Goal: Task Accomplishment & Management: Use online tool/utility

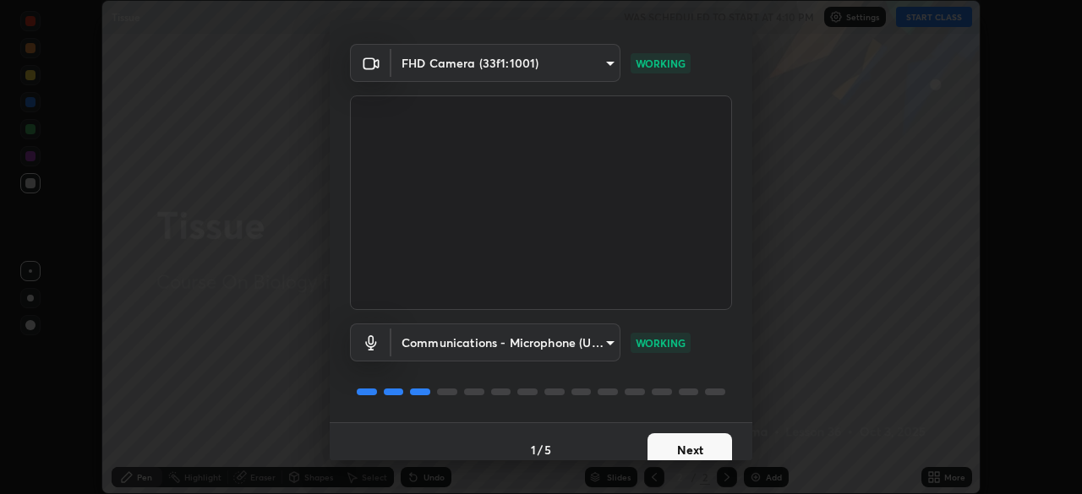
scroll to position [60, 0]
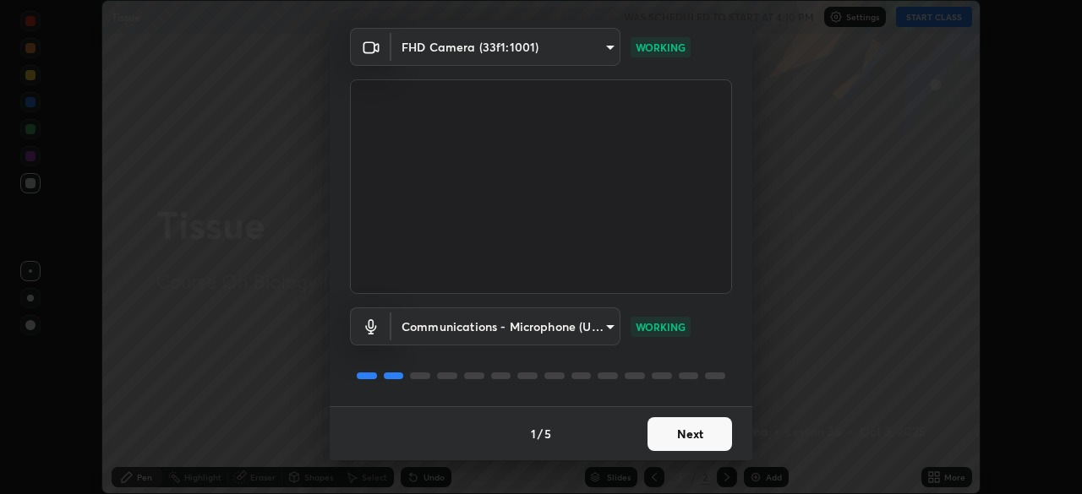
click at [693, 437] on button "Next" at bounding box center [689, 435] width 85 height 34
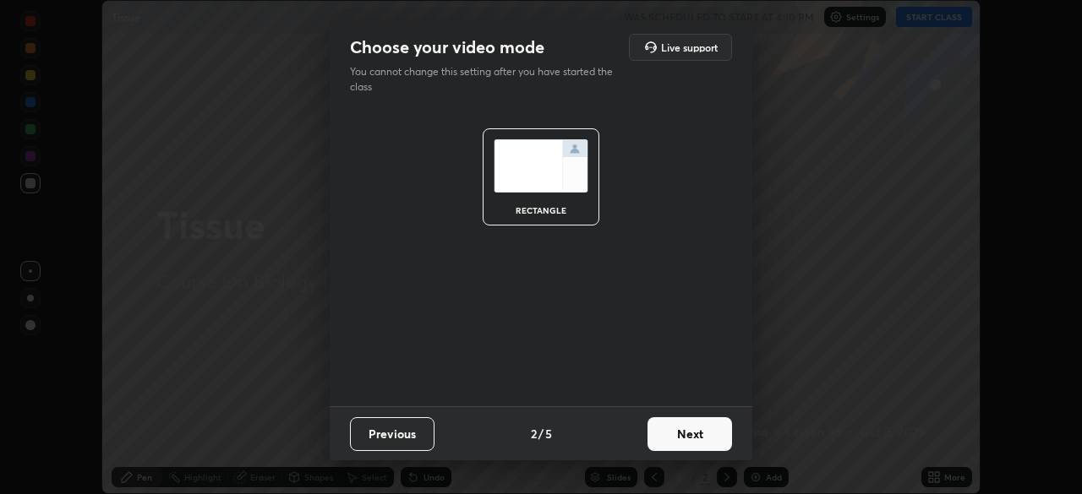
scroll to position [0, 0]
click at [700, 429] on button "Next" at bounding box center [689, 435] width 85 height 34
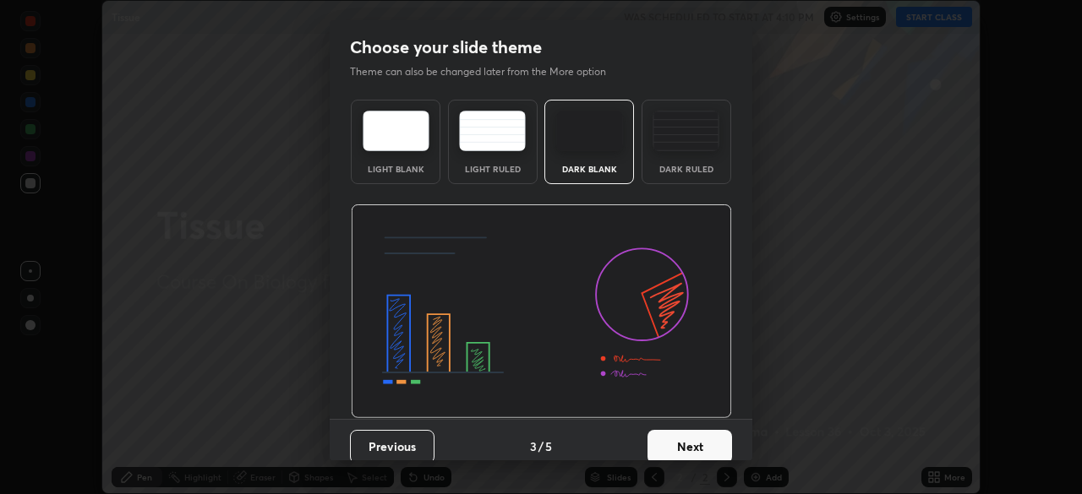
scroll to position [13, 0]
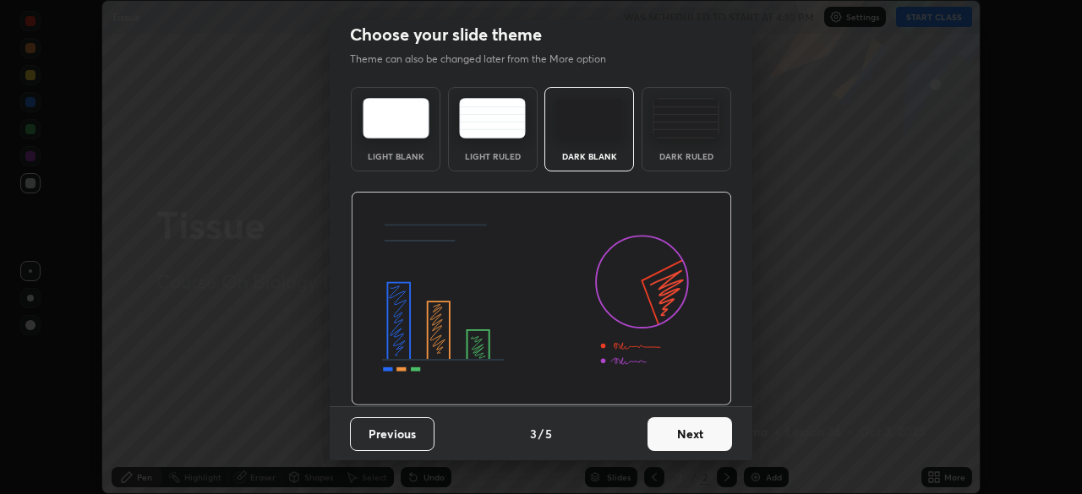
click at [424, 432] on button "Previous" at bounding box center [392, 435] width 85 height 34
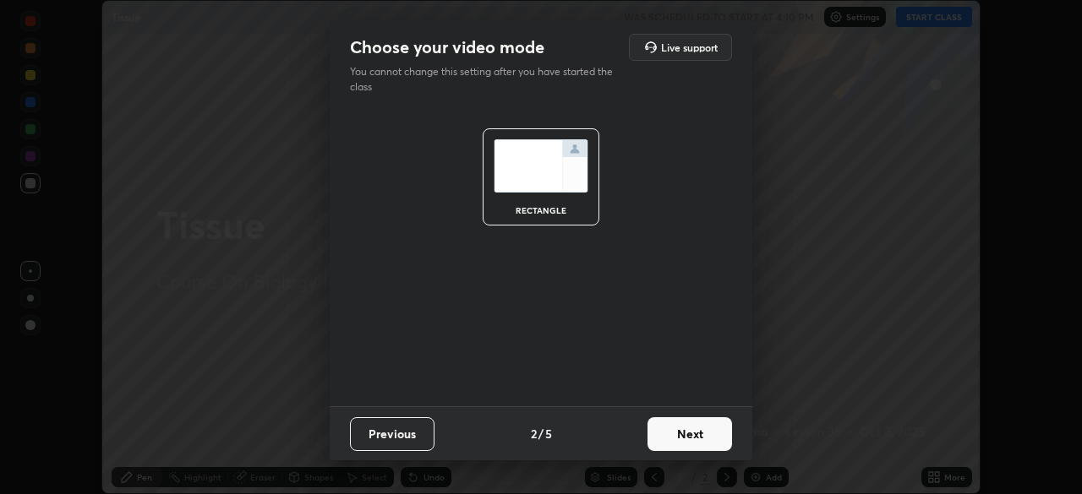
scroll to position [0, 0]
click at [423, 434] on button "Previous" at bounding box center [392, 435] width 85 height 34
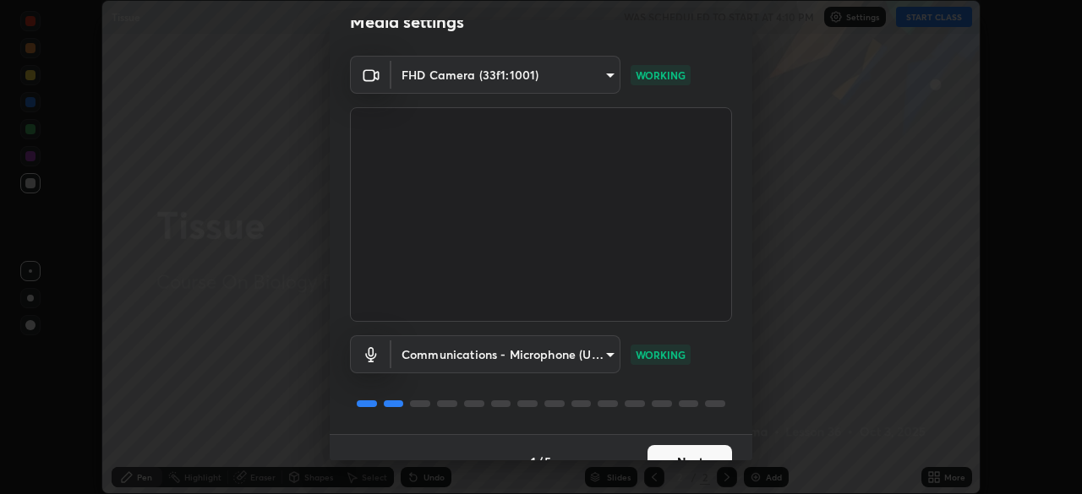
scroll to position [60, 0]
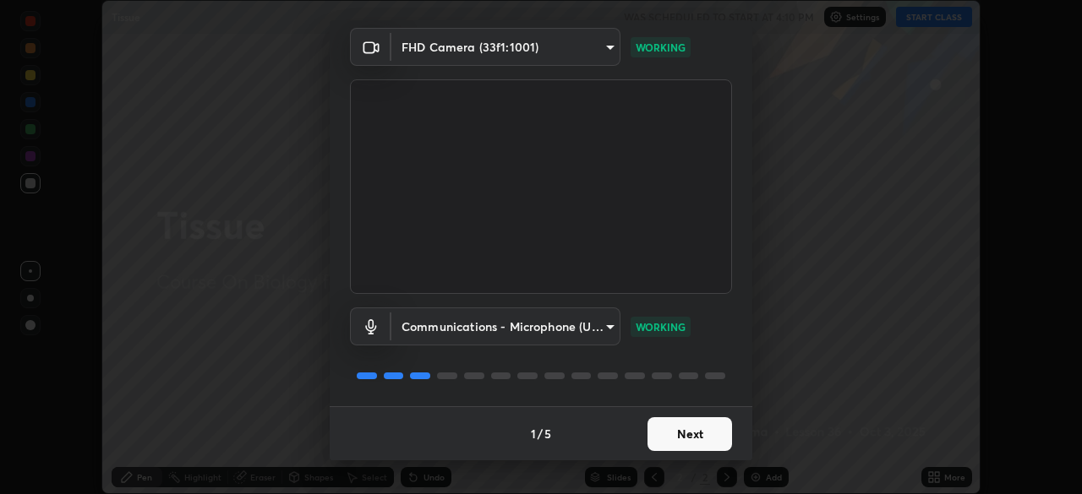
click at [686, 429] on button "Next" at bounding box center [689, 435] width 85 height 34
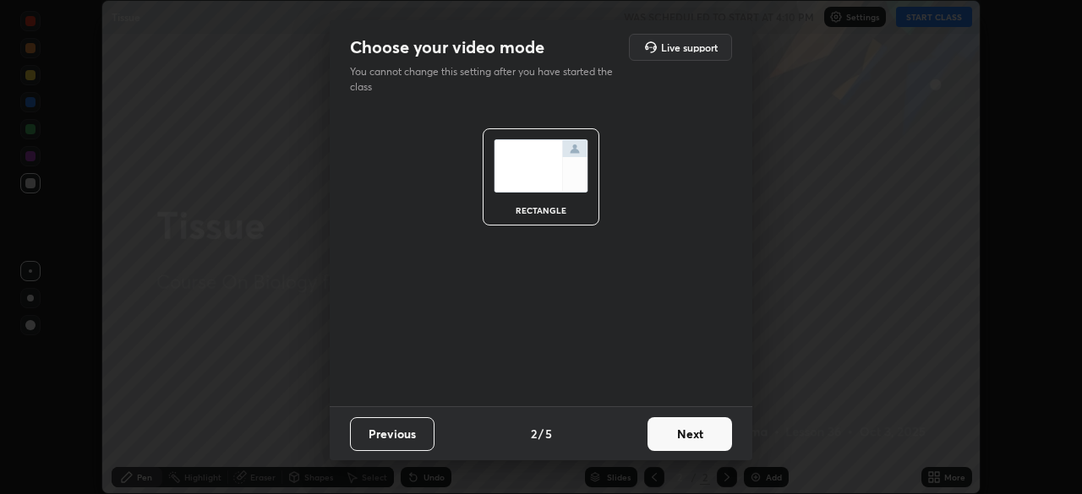
click at [695, 429] on button "Next" at bounding box center [689, 435] width 85 height 34
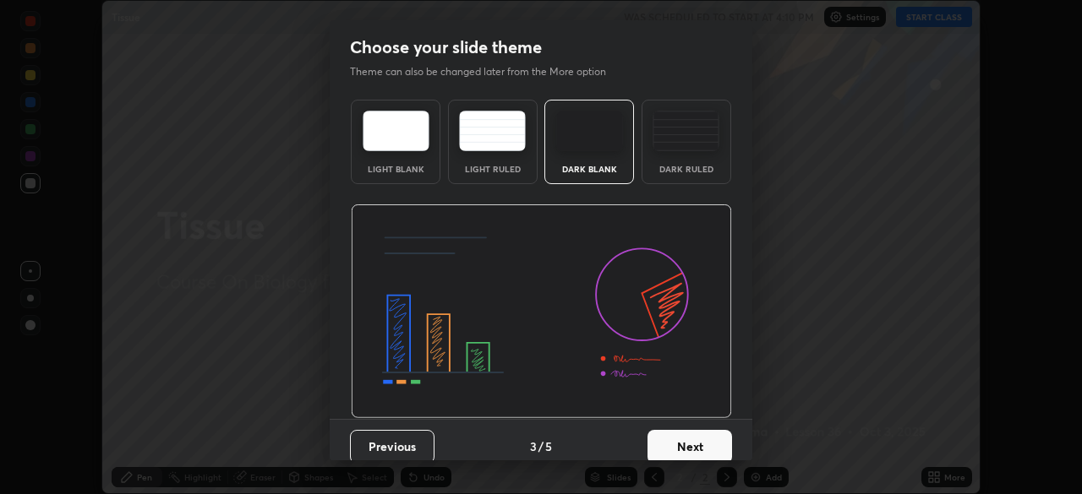
click at [696, 440] on button "Next" at bounding box center [689, 447] width 85 height 34
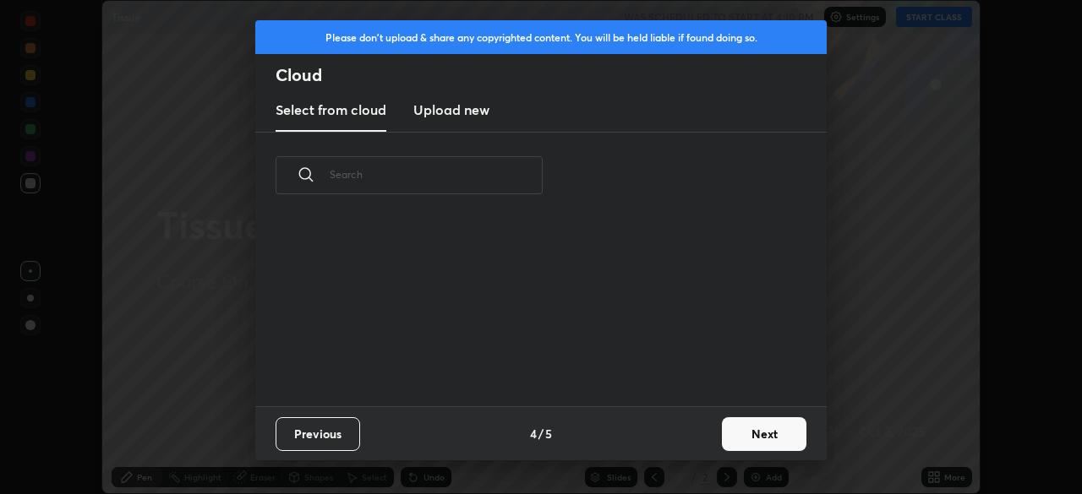
scroll to position [107, 543]
click at [755, 430] on button "Next" at bounding box center [764, 435] width 85 height 34
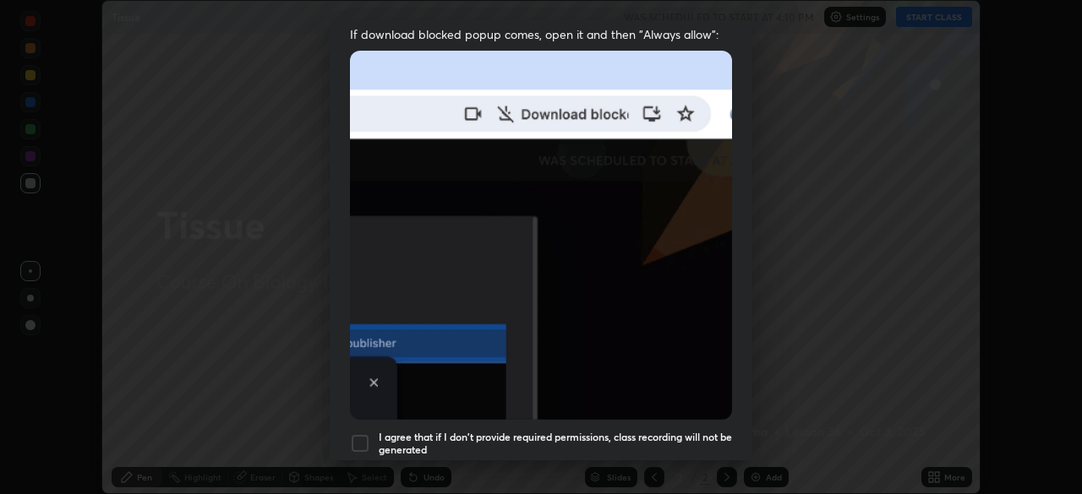
scroll to position [405, 0]
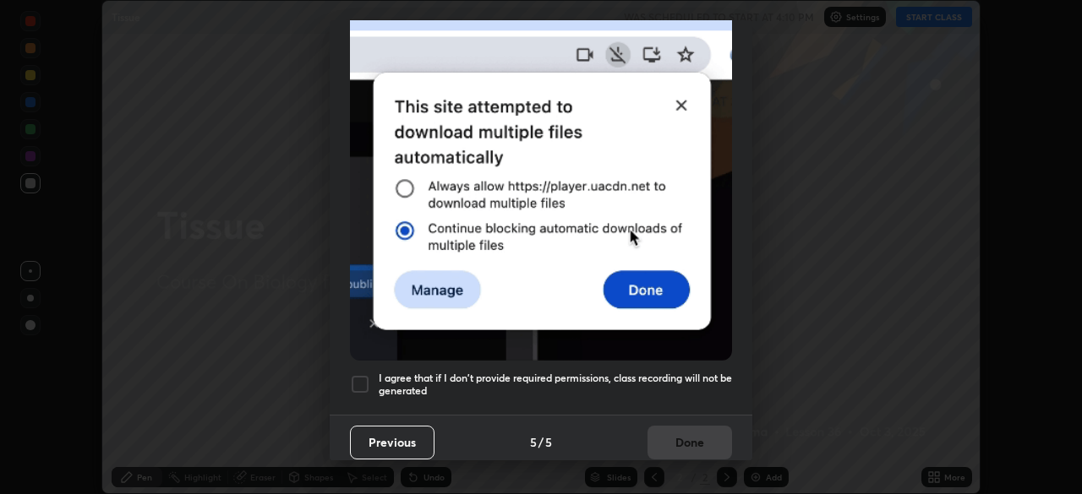
click at [359, 380] on div at bounding box center [360, 384] width 20 height 20
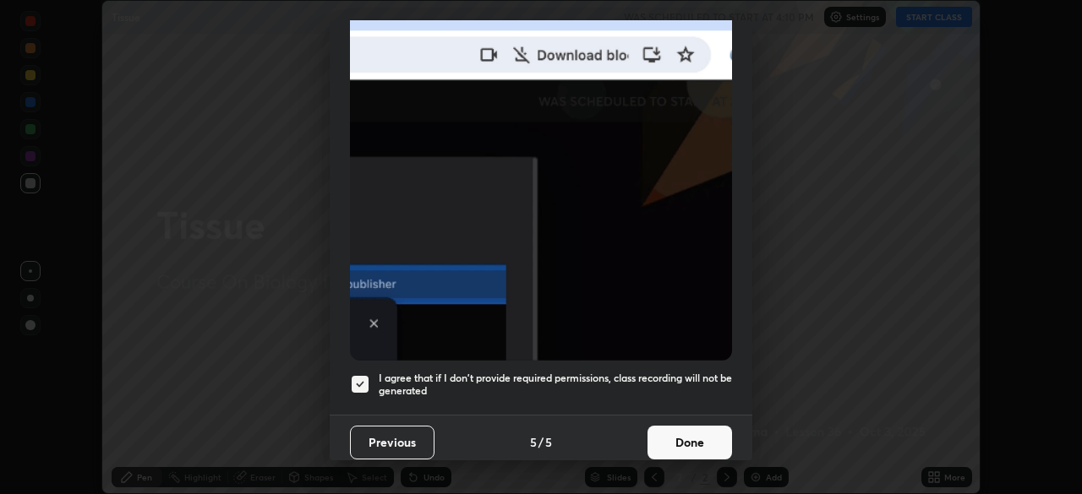
click at [403, 441] on button "Previous" at bounding box center [392, 443] width 85 height 34
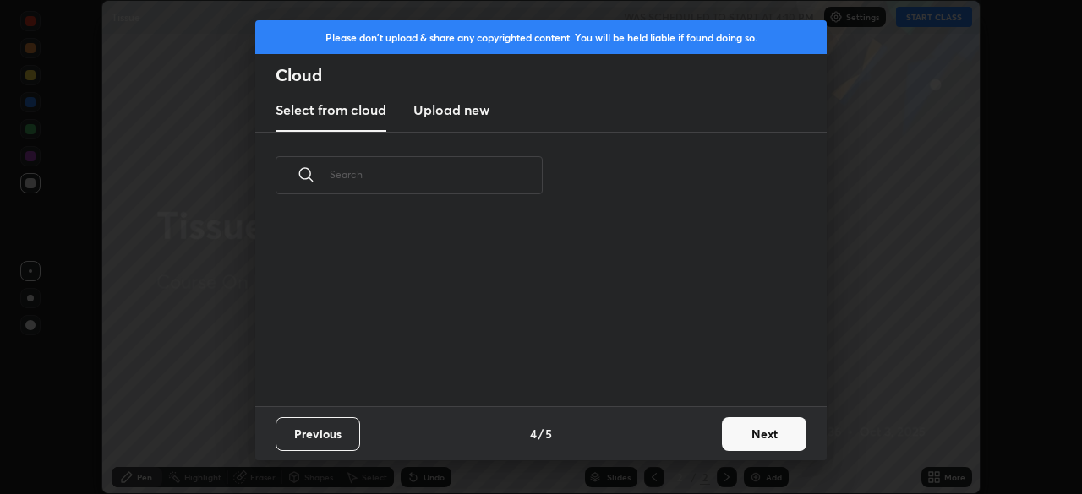
scroll to position [6, 9]
click at [472, 112] on h3 "Upload new" at bounding box center [451, 110] width 76 height 20
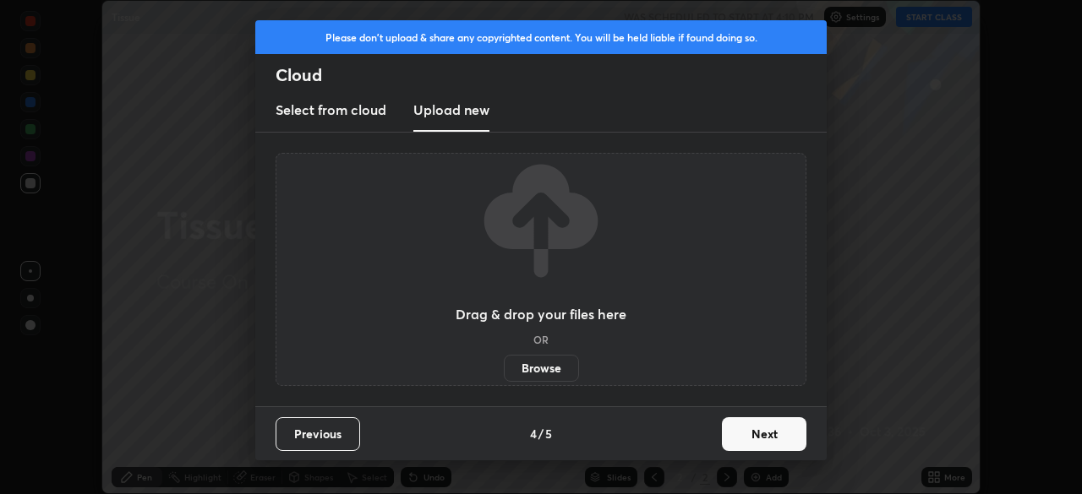
click at [372, 112] on h3 "Select from cloud" at bounding box center [331, 110] width 111 height 20
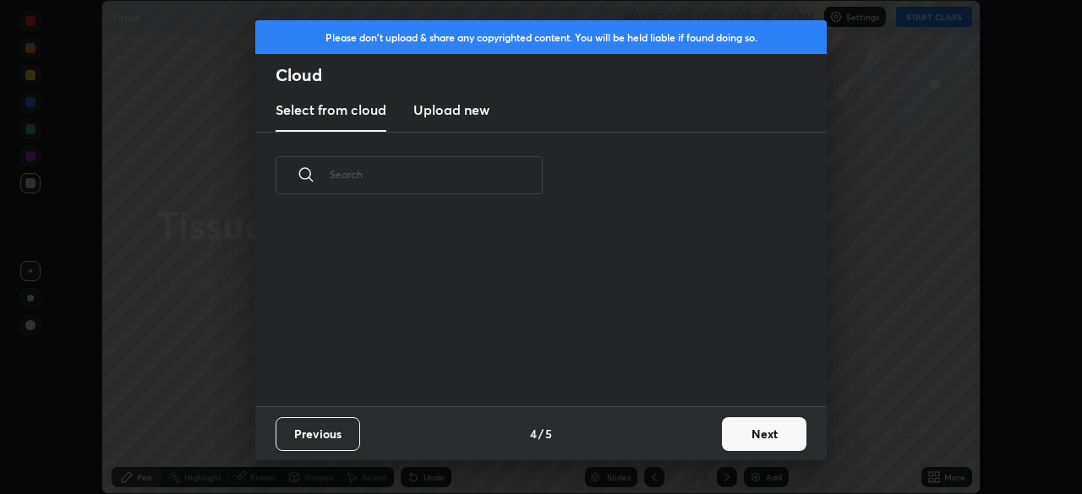
scroll to position [188, 543]
click at [344, 429] on button "Previous" at bounding box center [318, 435] width 85 height 34
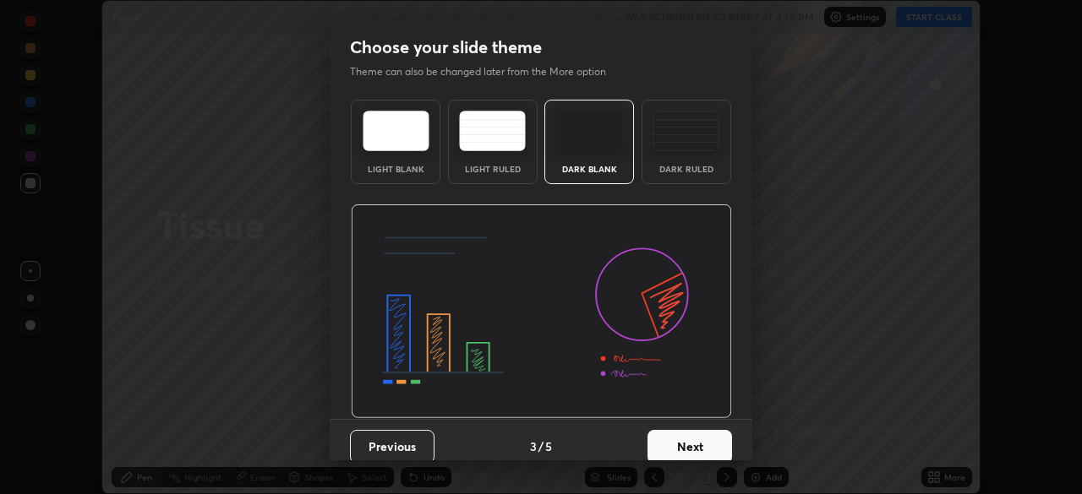
click at [680, 142] on img at bounding box center [686, 131] width 67 height 41
click at [578, 145] on img at bounding box center [589, 131] width 67 height 41
click at [677, 139] on img at bounding box center [686, 131] width 67 height 41
click at [505, 147] on img at bounding box center [492, 131] width 67 height 41
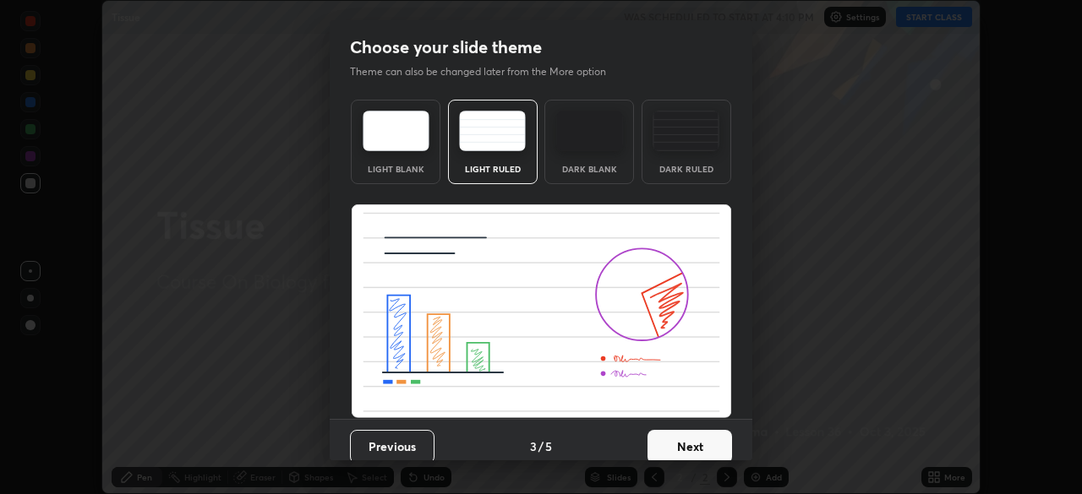
click at [403, 157] on div "Light Blank" at bounding box center [396, 142] width 90 height 85
click at [598, 150] on img at bounding box center [589, 131] width 67 height 41
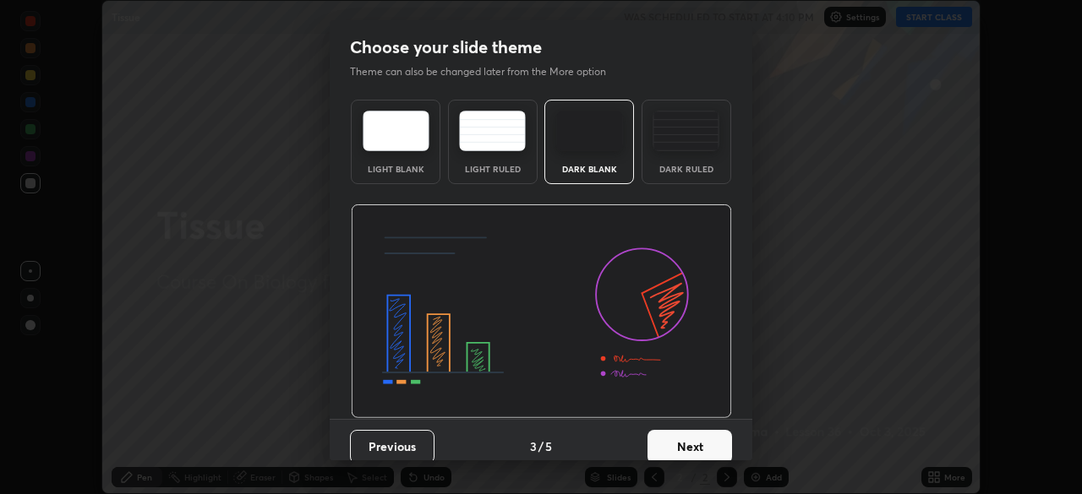
click at [680, 441] on button "Next" at bounding box center [689, 447] width 85 height 34
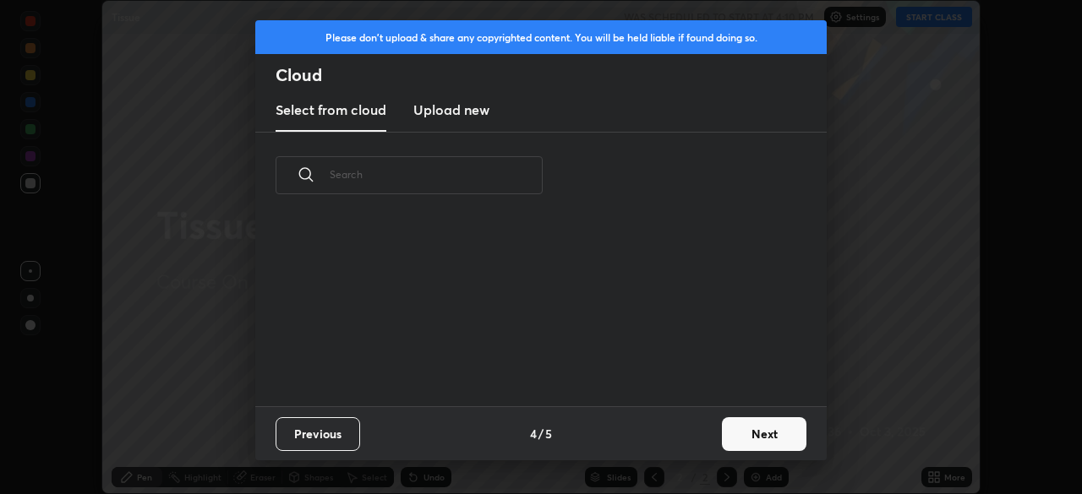
click at [749, 429] on button "Next" at bounding box center [764, 435] width 85 height 34
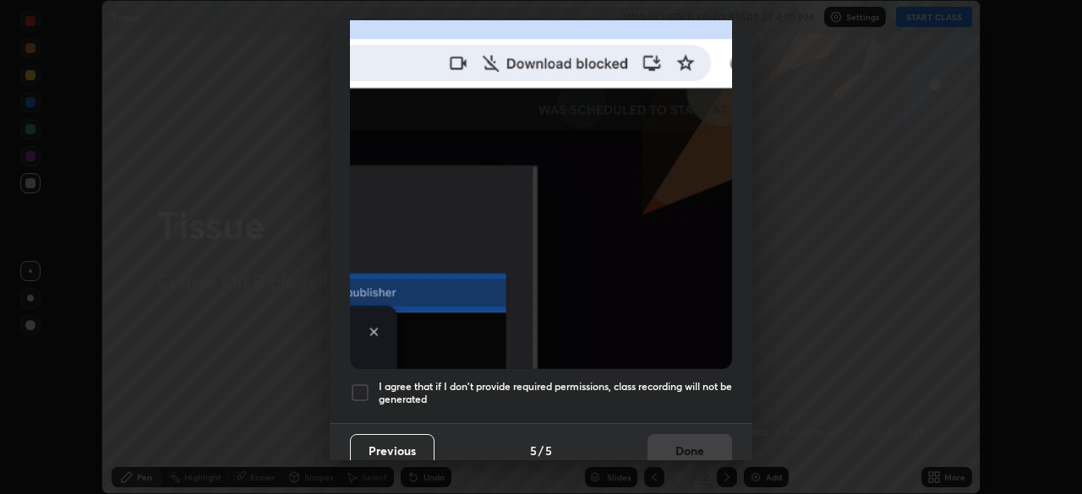
scroll to position [405, 0]
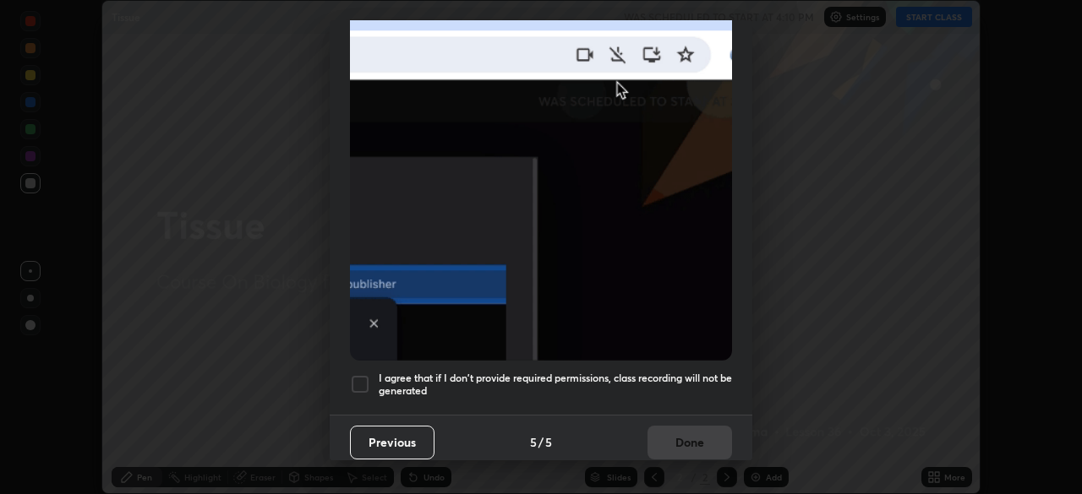
click at [368, 378] on div at bounding box center [360, 384] width 20 height 20
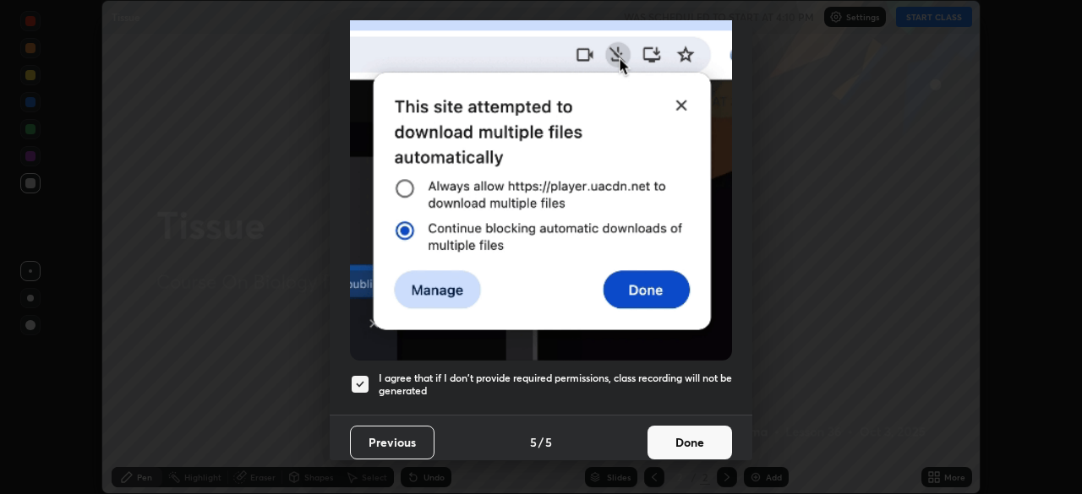
click at [677, 434] on button "Done" at bounding box center [689, 443] width 85 height 34
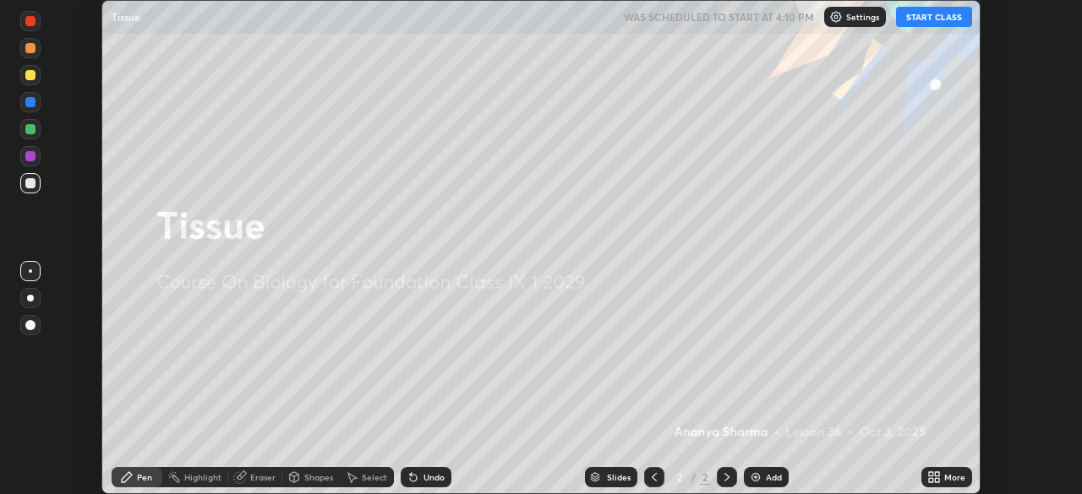
click at [31, 156] on div at bounding box center [30, 156] width 10 height 10
click at [31, 186] on div at bounding box center [30, 183] width 10 height 10
click at [37, 112] on div at bounding box center [30, 102] width 20 height 27
click at [34, 163] on div at bounding box center [30, 156] width 20 height 20
click at [36, 189] on div at bounding box center [30, 183] width 20 height 20
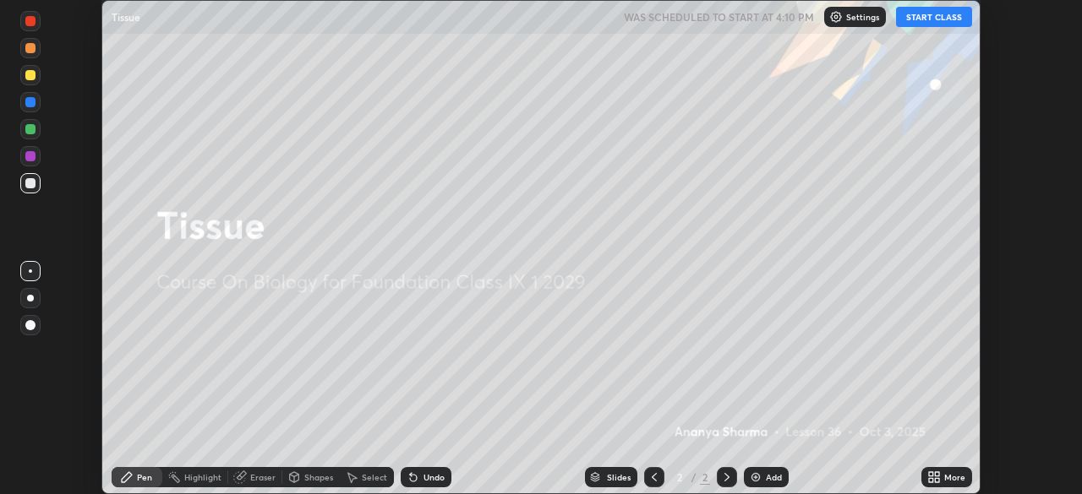
click at [35, 189] on div at bounding box center [30, 183] width 20 height 20
click at [28, 179] on div at bounding box center [30, 183] width 10 height 10
click at [30, 300] on div at bounding box center [30, 298] width 7 height 7
click at [32, 329] on div at bounding box center [30, 325] width 10 height 10
click at [30, 271] on div at bounding box center [30, 271] width 3 height 3
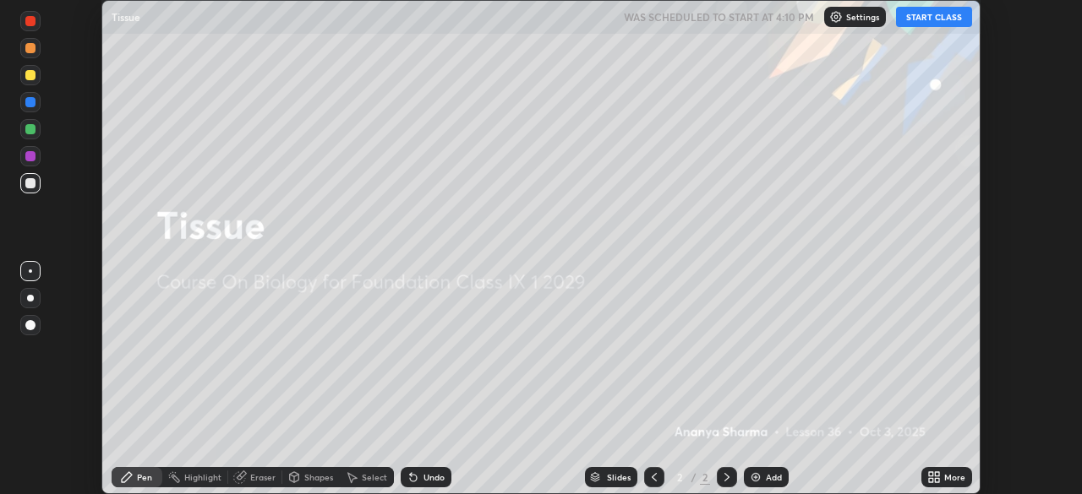
click at [31, 326] on div at bounding box center [30, 325] width 10 height 10
click at [254, 480] on div "Eraser" at bounding box center [262, 477] width 25 height 8
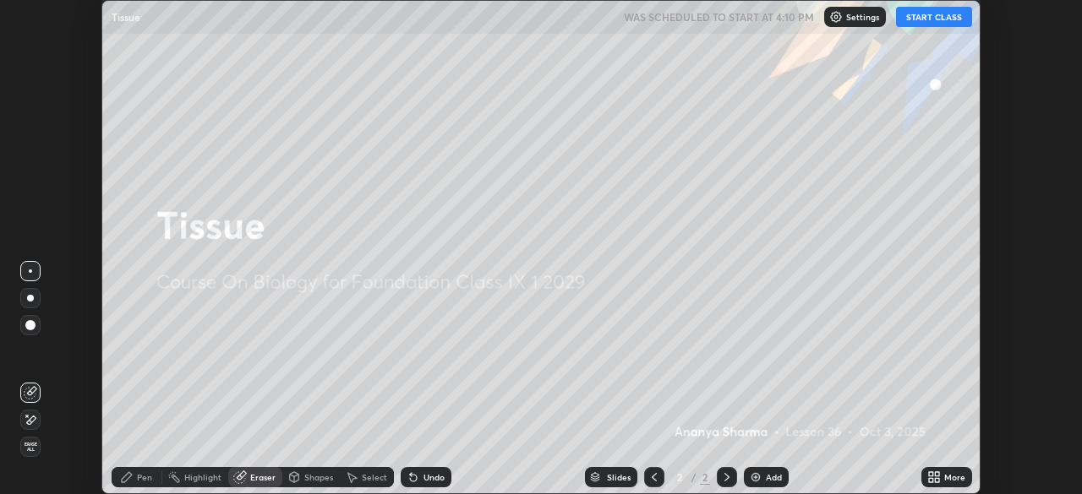
click at [423, 478] on div "Undo" at bounding box center [433, 477] width 21 height 8
click at [418, 477] on div "Undo" at bounding box center [426, 477] width 51 height 20
click at [423, 476] on div "Undo" at bounding box center [433, 477] width 21 height 8
click at [139, 476] on div "Pen" at bounding box center [144, 477] width 15 height 8
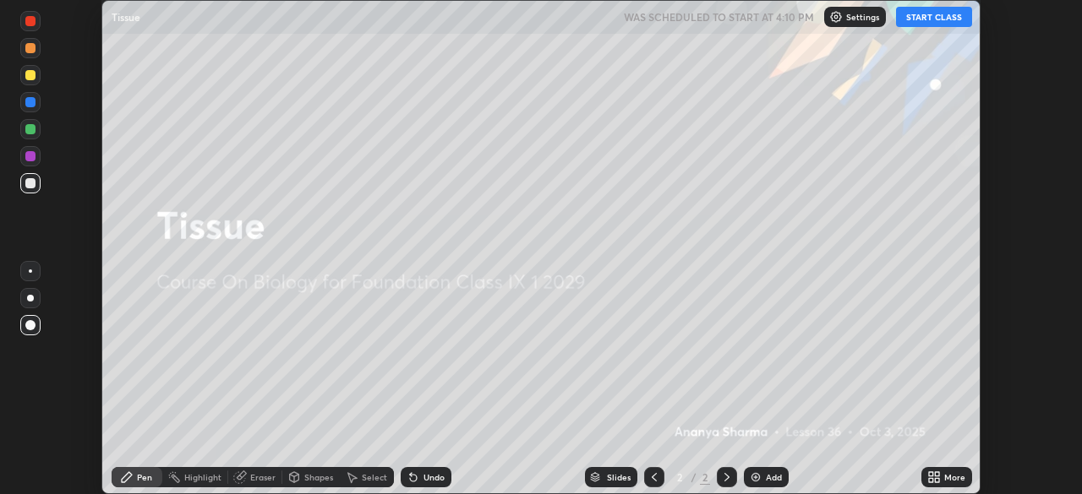
click at [197, 478] on div "Highlight" at bounding box center [202, 477] width 37 height 8
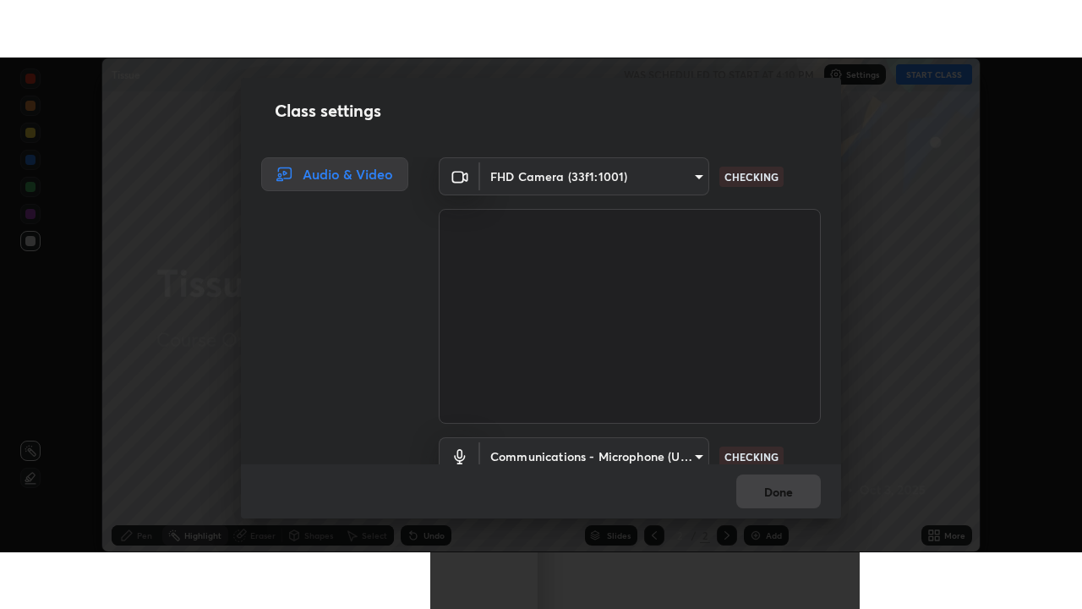
scroll to position [77, 0]
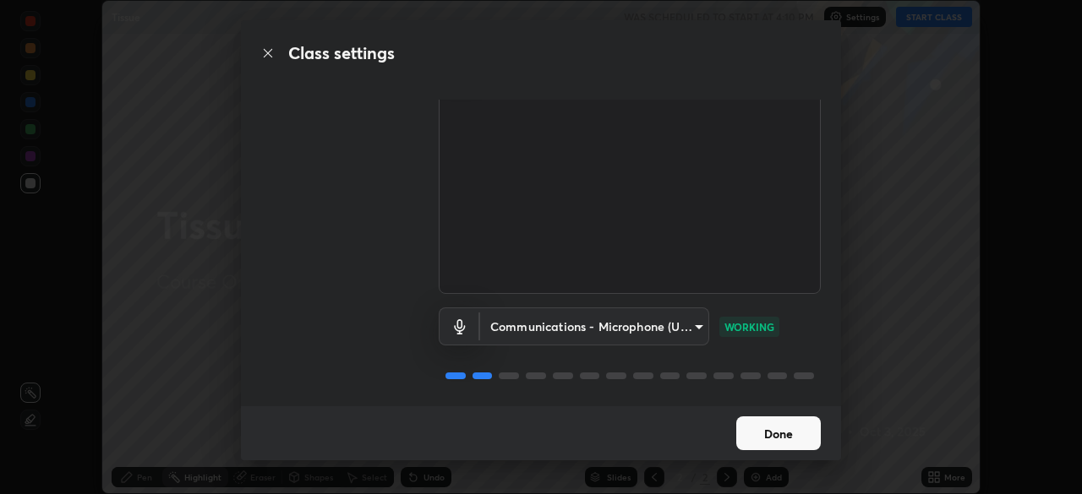
click at [783, 434] on button "Done" at bounding box center [778, 434] width 85 height 34
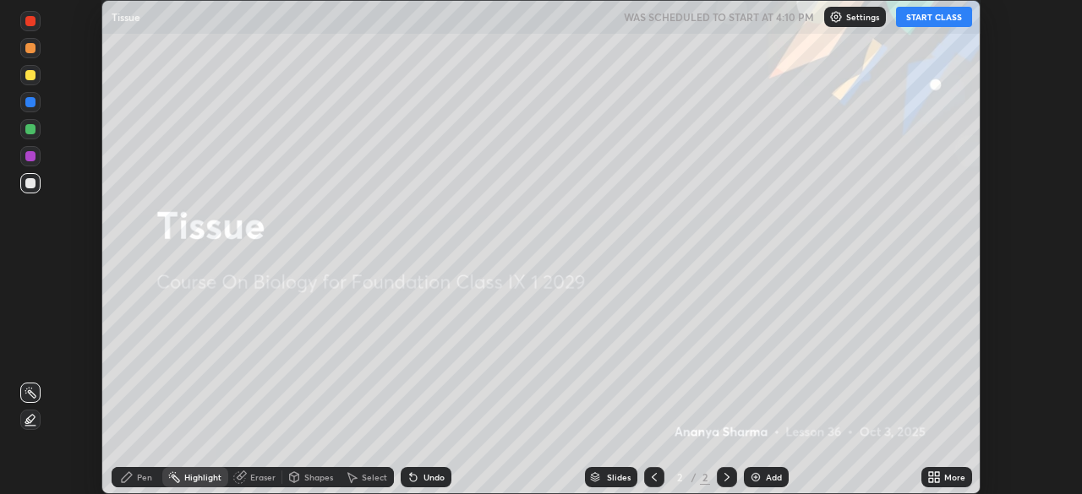
click at [295, 479] on icon at bounding box center [294, 478] width 9 height 10
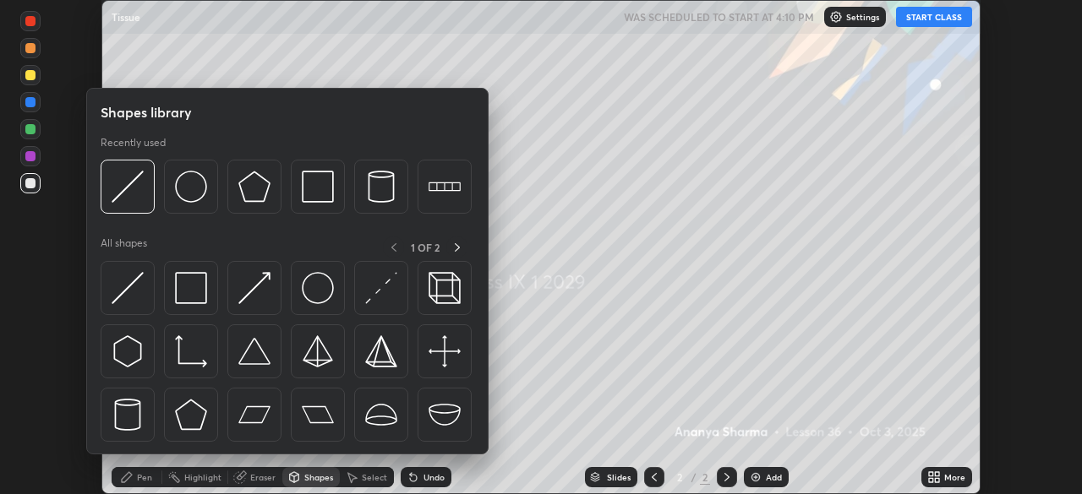
click at [302, 477] on div "Shapes" at bounding box center [310, 477] width 57 height 20
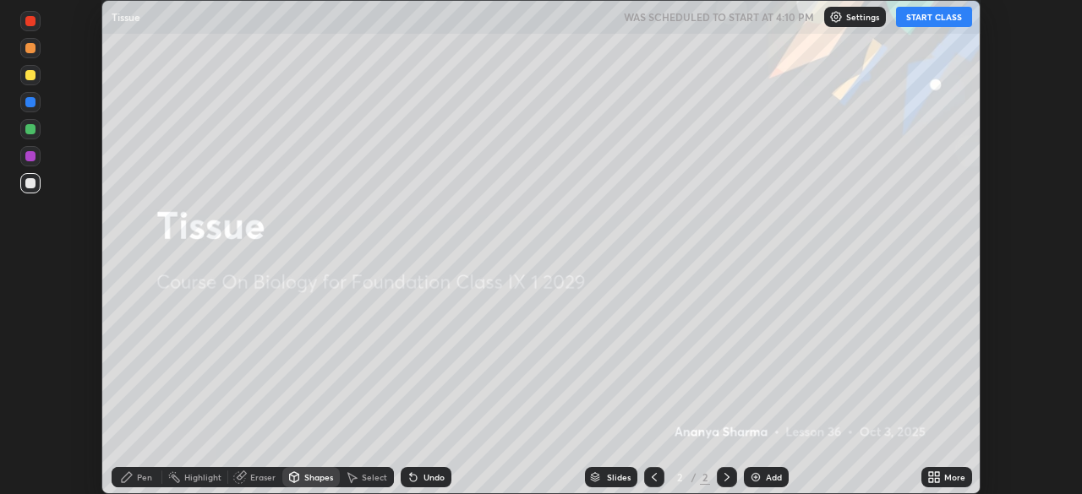
click at [721, 471] on icon at bounding box center [727, 478] width 14 height 14
click at [724, 477] on icon at bounding box center [727, 478] width 14 height 14
click at [653, 478] on icon at bounding box center [654, 478] width 14 height 14
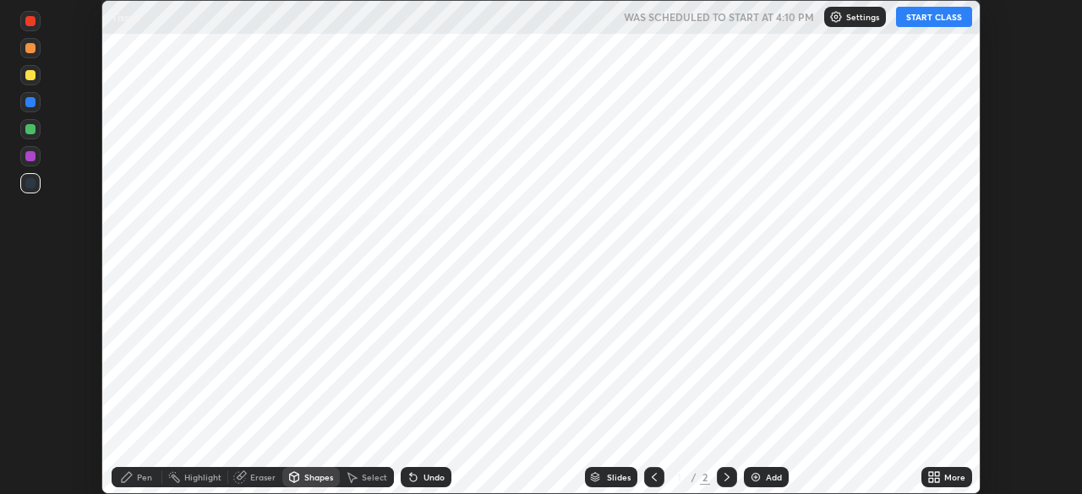
click at [723, 478] on icon at bounding box center [727, 478] width 14 height 14
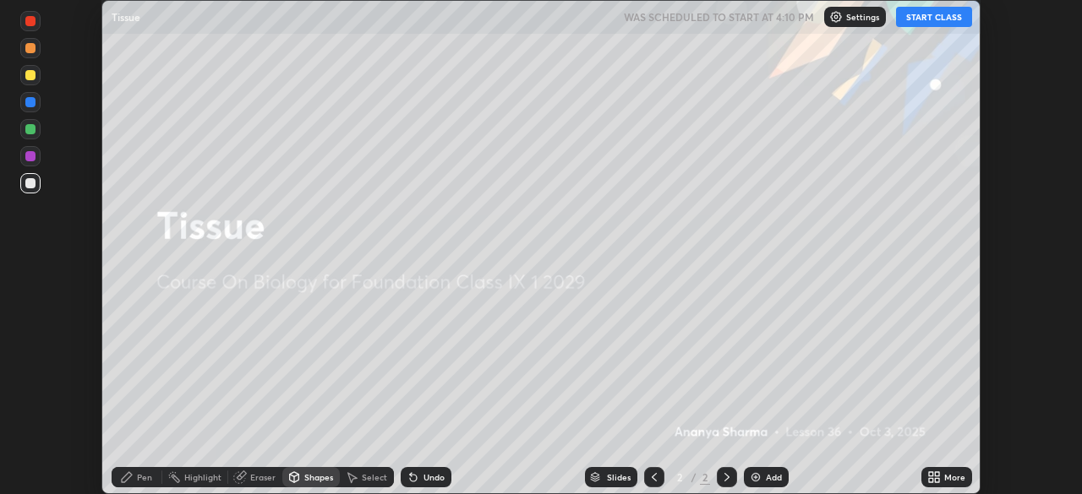
click at [762, 477] on div "Add" at bounding box center [766, 477] width 45 height 20
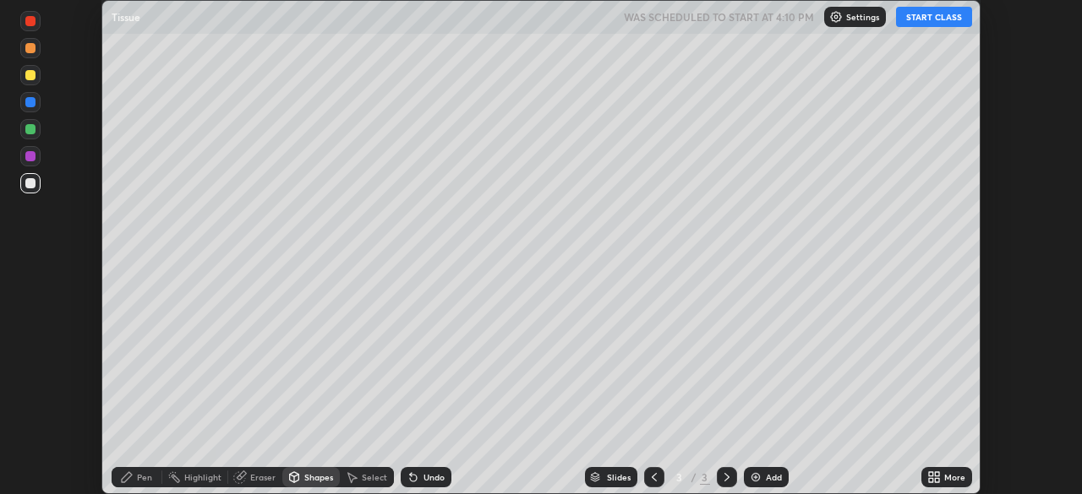
click at [647, 478] on icon at bounding box center [654, 478] width 14 height 14
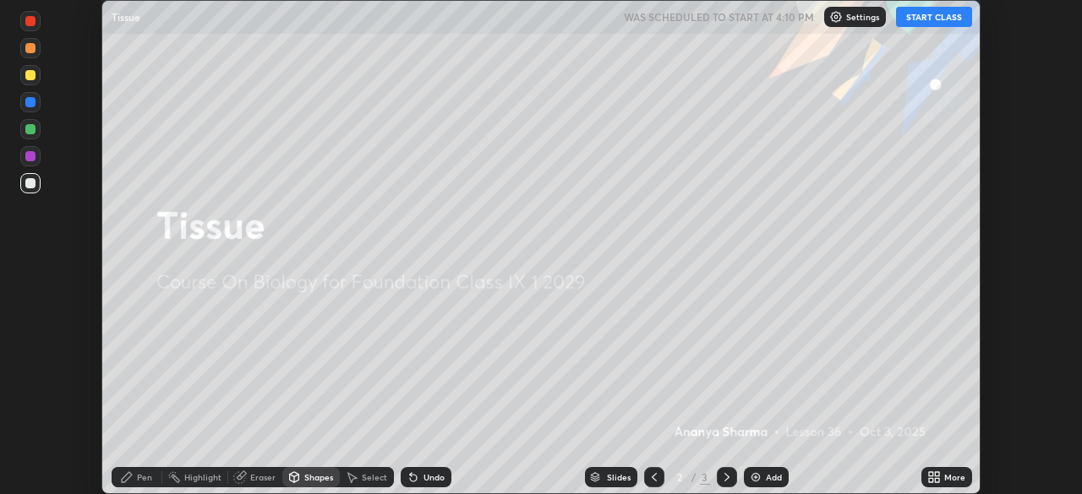
click at [651, 483] on icon at bounding box center [654, 478] width 14 height 14
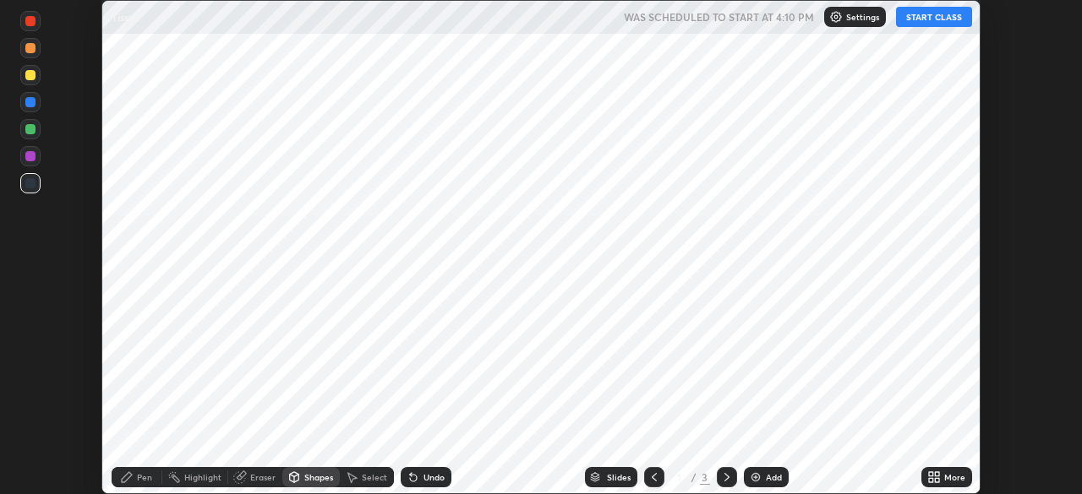
click at [724, 482] on icon at bounding box center [727, 478] width 14 height 14
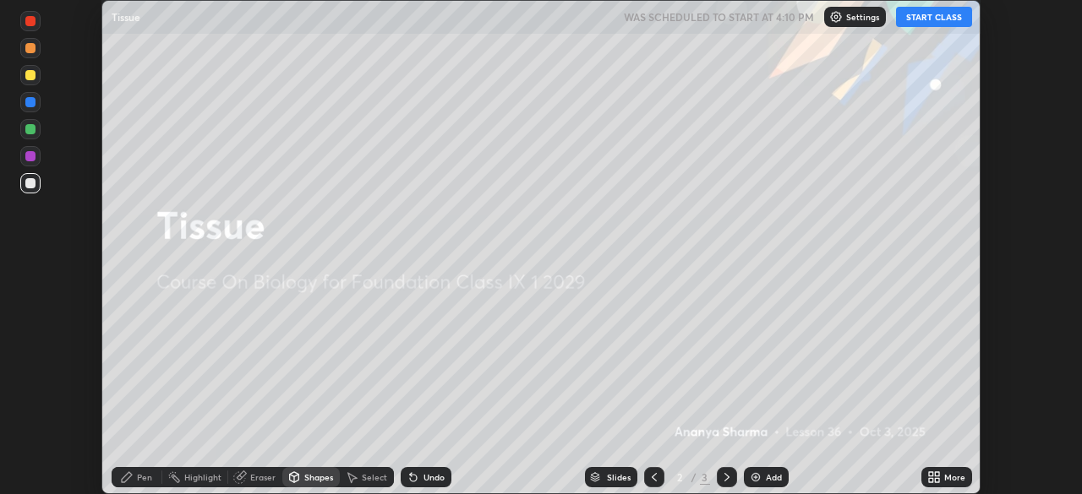
click at [725, 478] on icon at bounding box center [727, 478] width 14 height 14
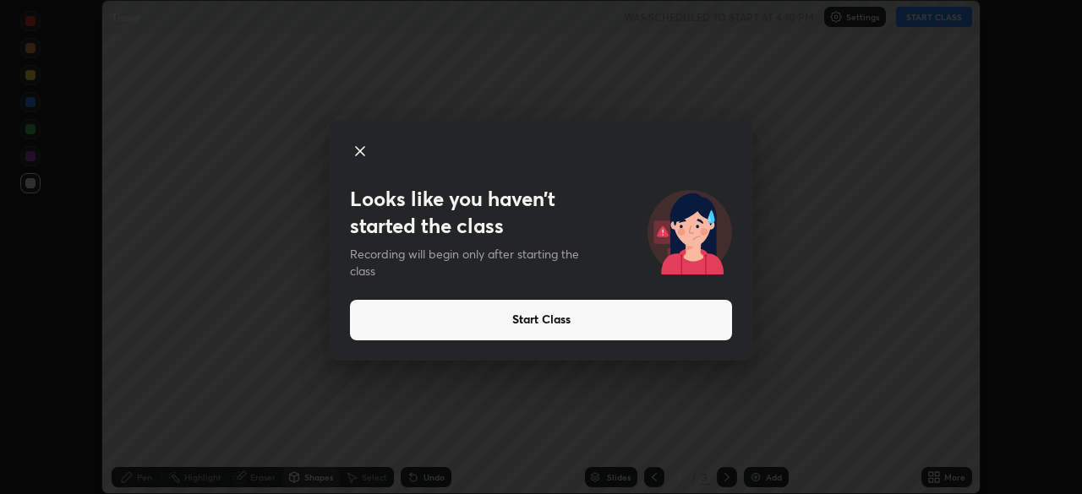
click at [363, 149] on icon at bounding box center [360, 151] width 20 height 20
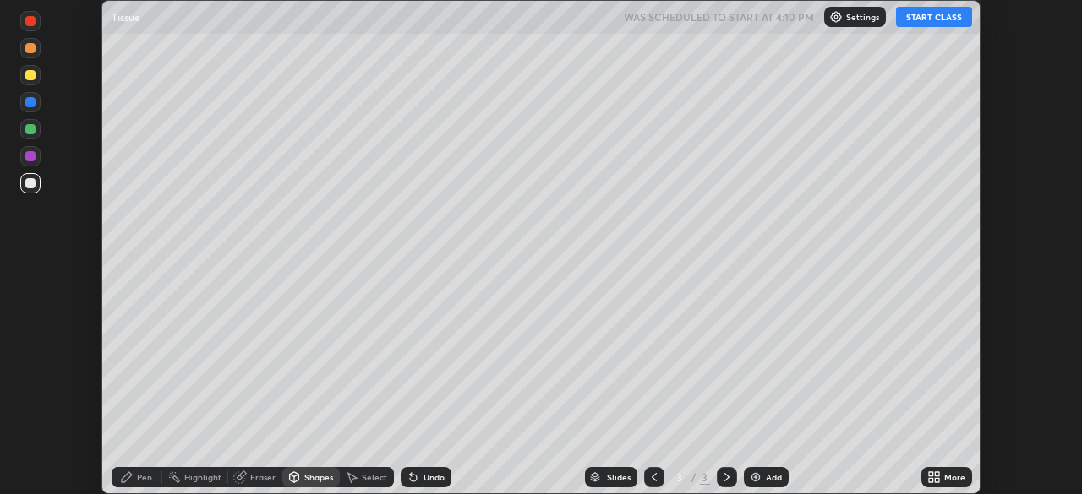
click at [937, 474] on icon at bounding box center [937, 475] width 4 height 4
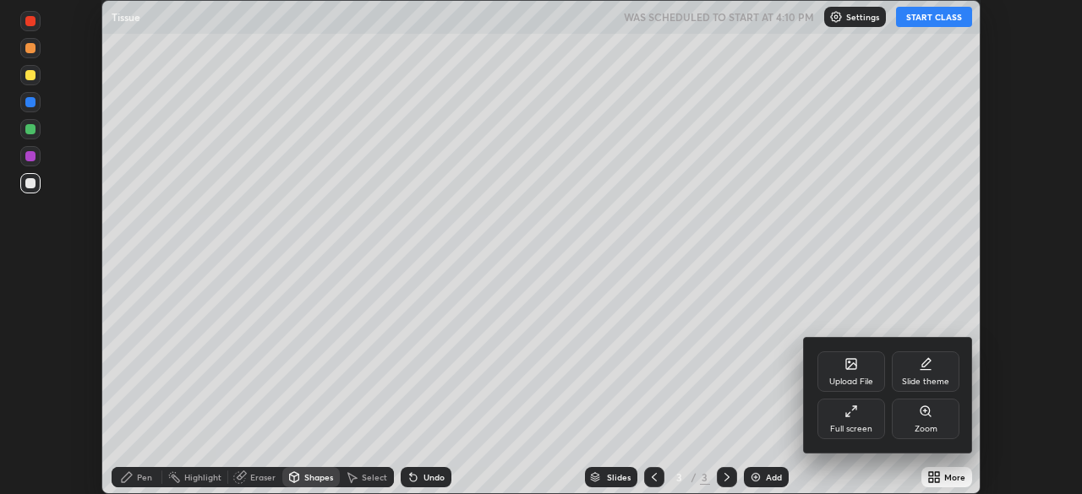
click at [936, 482] on div at bounding box center [541, 247] width 1082 height 494
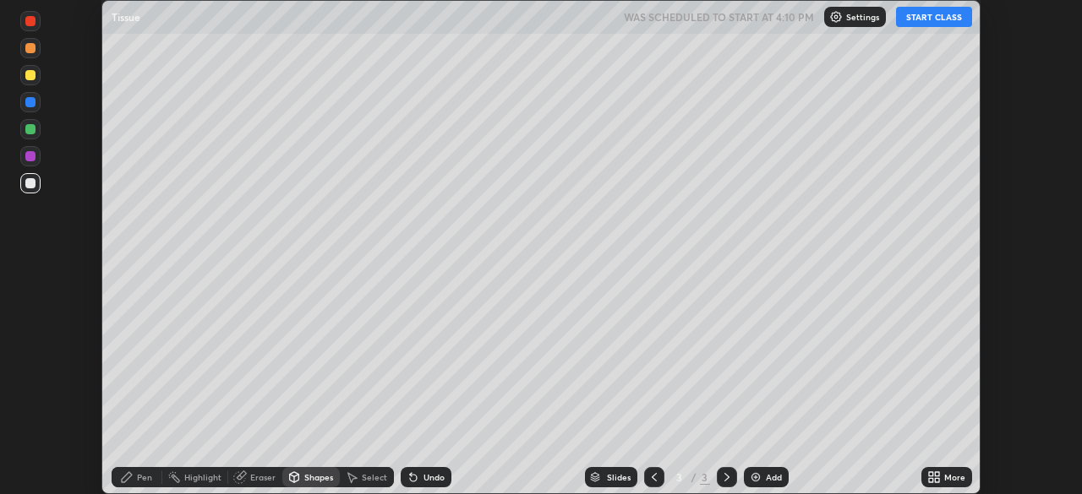
click at [935, 480] on icon at bounding box center [937, 480] width 4 height 4
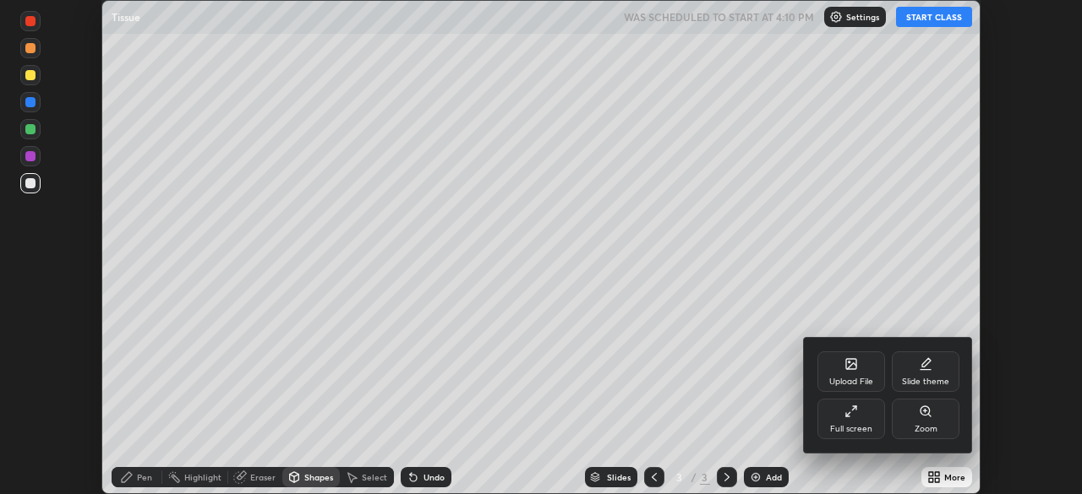
click at [846, 422] on div "Full screen" at bounding box center [851, 419] width 68 height 41
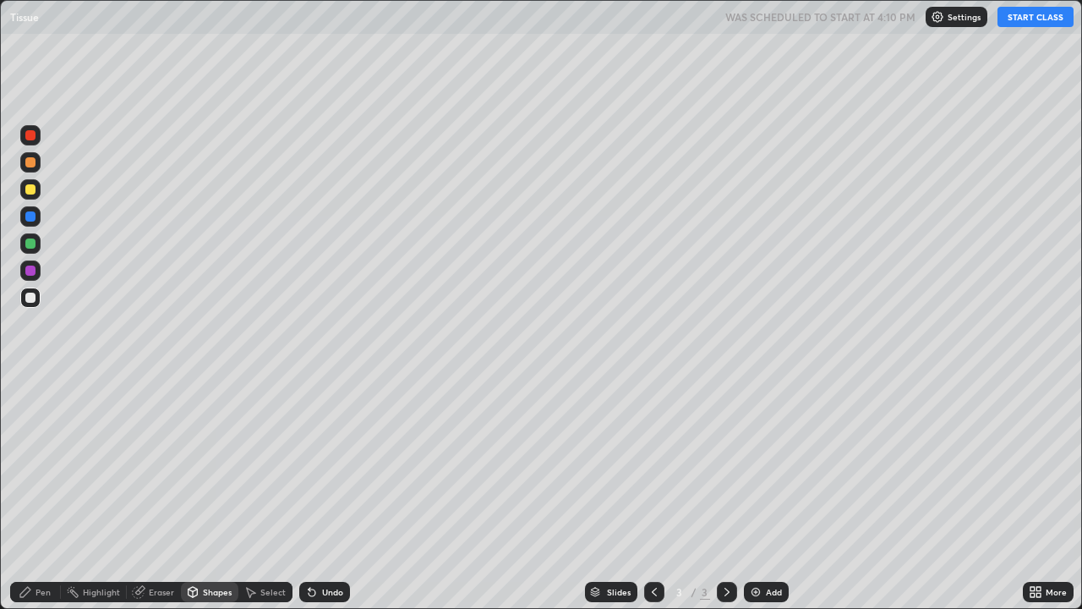
scroll to position [609, 1082]
click at [1014, 19] on button "START CLASS" at bounding box center [1035, 17] width 76 height 20
click at [30, 302] on div at bounding box center [30, 297] width 10 height 10
click at [42, 494] on div "Pen" at bounding box center [35, 592] width 51 height 20
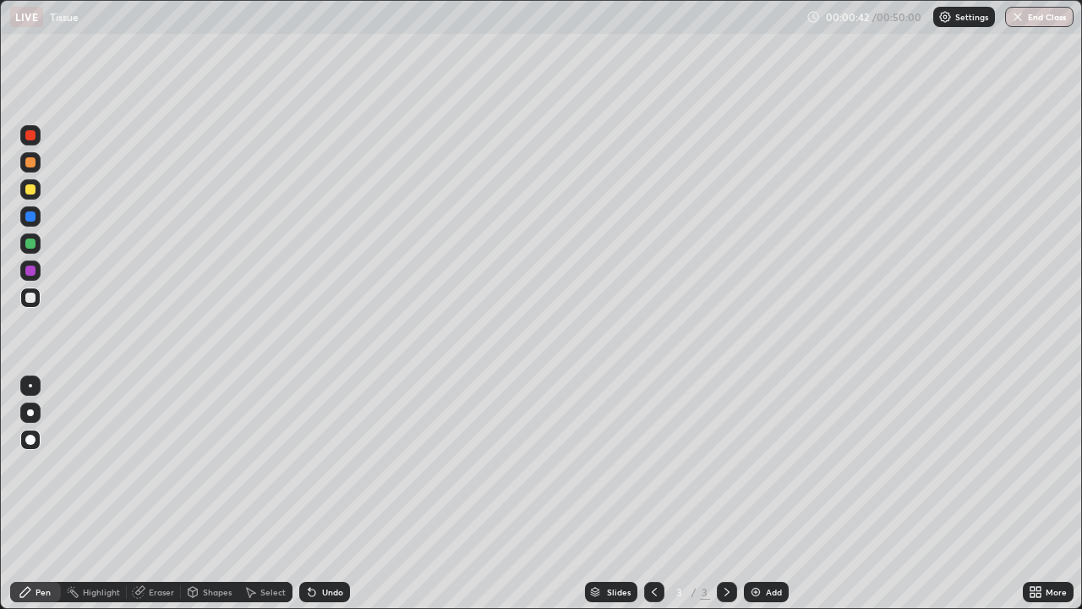
click at [30, 385] on div at bounding box center [30, 385] width 3 height 3
click at [331, 494] on div "Undo" at bounding box center [332, 591] width 21 height 8
click at [323, 494] on div "Undo" at bounding box center [332, 591] width 21 height 8
click at [30, 414] on div at bounding box center [30, 412] width 7 height 7
click at [323, 494] on div "Undo" at bounding box center [332, 591] width 21 height 8
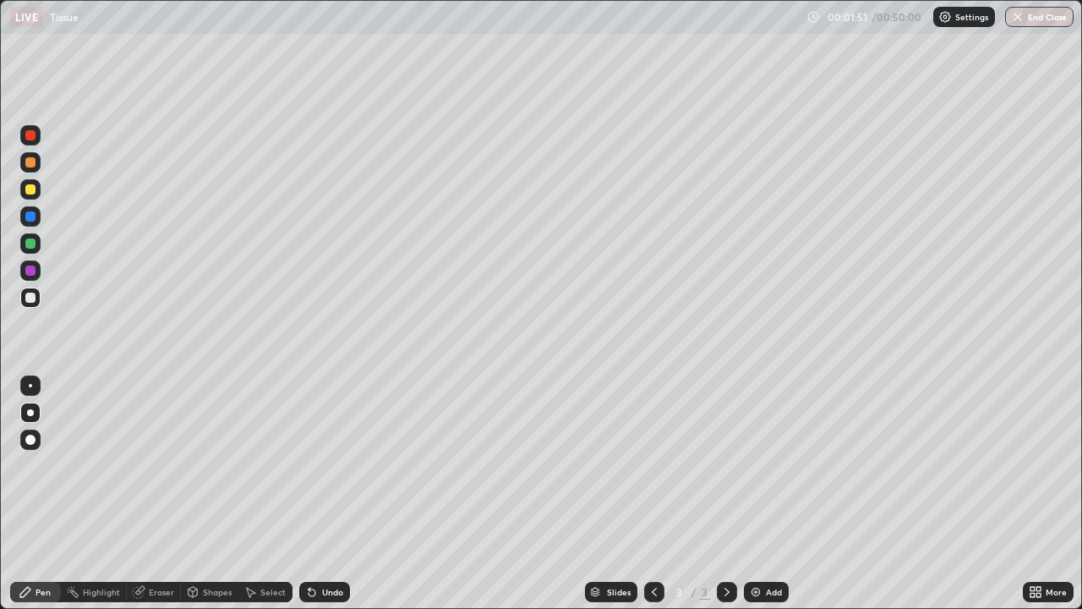
click at [324, 494] on div "Undo" at bounding box center [332, 591] width 21 height 8
click at [323, 494] on div "Undo" at bounding box center [324, 592] width 51 height 20
click at [322, 494] on div "Undo" at bounding box center [332, 591] width 21 height 8
click at [324, 494] on div "Undo" at bounding box center [332, 591] width 21 height 8
click at [324, 494] on div "Undo" at bounding box center [324, 592] width 51 height 20
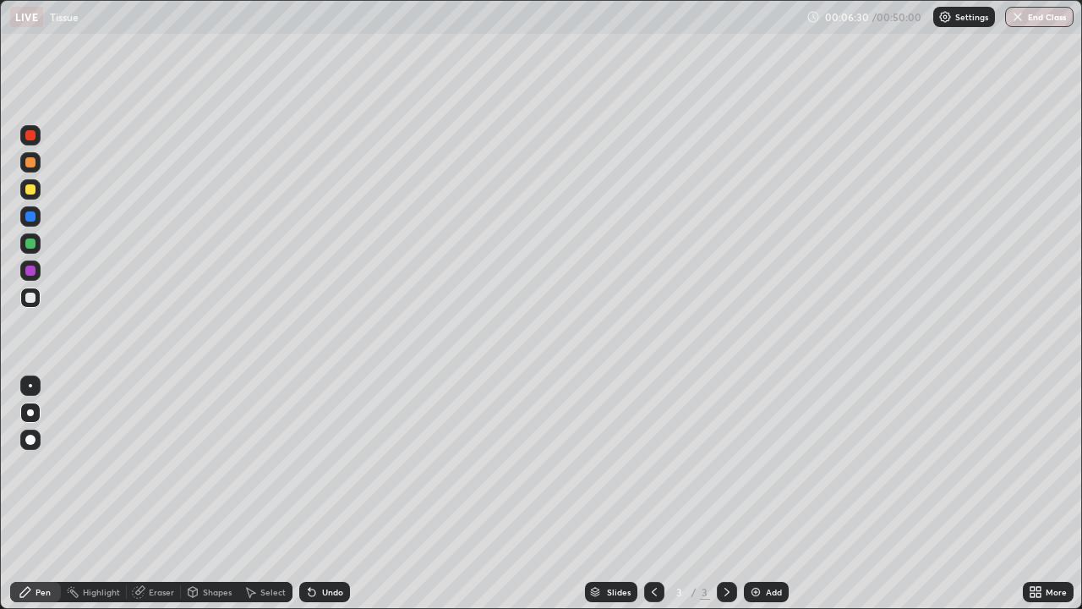
click at [326, 494] on div "Undo" at bounding box center [332, 591] width 21 height 8
click at [32, 222] on div at bounding box center [30, 216] width 20 height 20
click at [31, 298] on div at bounding box center [30, 297] width 10 height 10
click at [30, 217] on div at bounding box center [30, 216] width 10 height 10
click at [34, 300] on div at bounding box center [30, 297] width 10 height 10
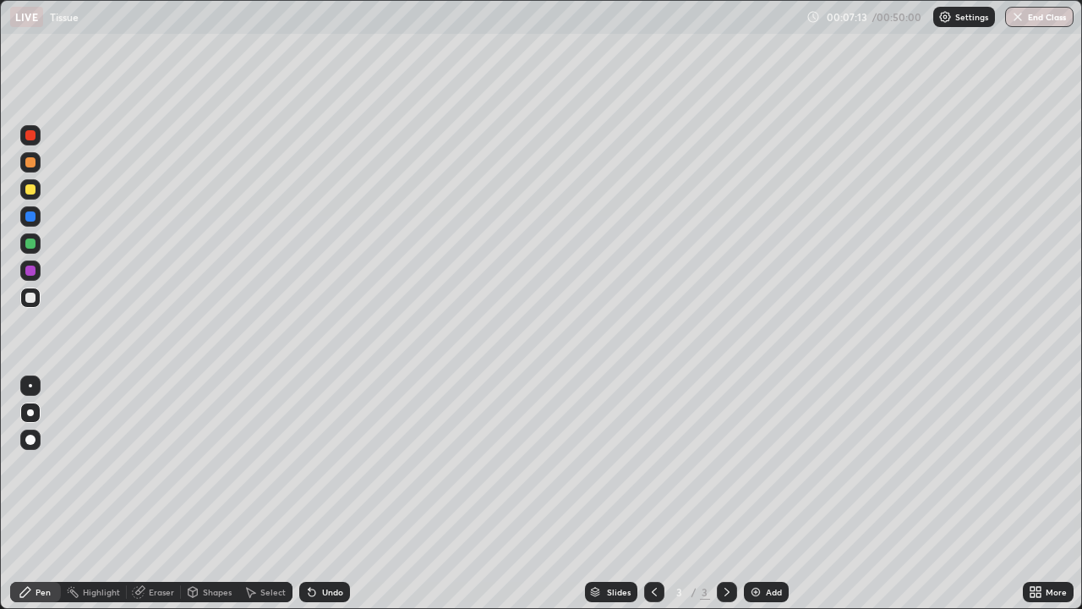
click at [32, 221] on div at bounding box center [30, 216] width 10 height 10
click at [30, 300] on div at bounding box center [30, 297] width 10 height 10
click at [725, 494] on icon at bounding box center [727, 592] width 14 height 14
click at [759, 494] on img at bounding box center [756, 592] width 14 height 14
click at [27, 494] on icon at bounding box center [25, 592] width 10 height 10
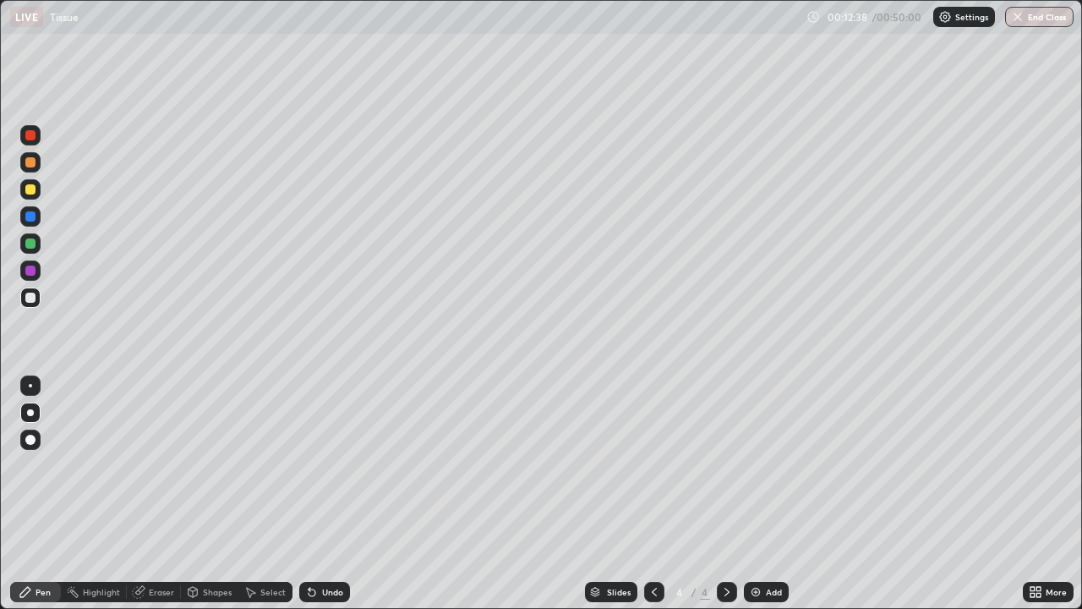
click at [151, 494] on div "Eraser" at bounding box center [154, 592] width 54 height 20
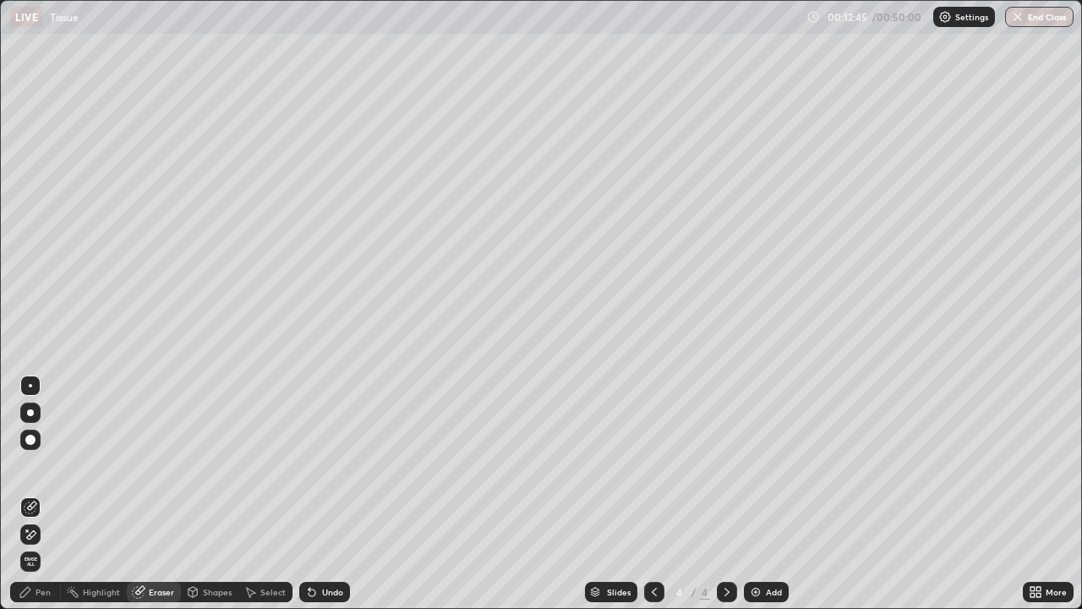
click at [37, 494] on div "Pen" at bounding box center [43, 591] width 15 height 8
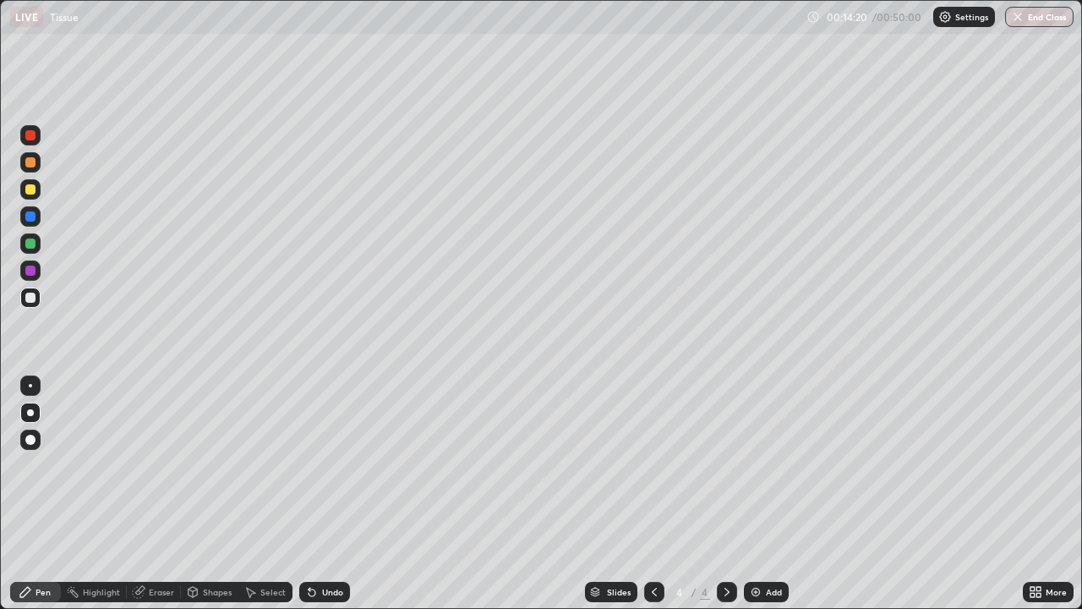
click at [140, 494] on icon at bounding box center [138, 592] width 11 height 11
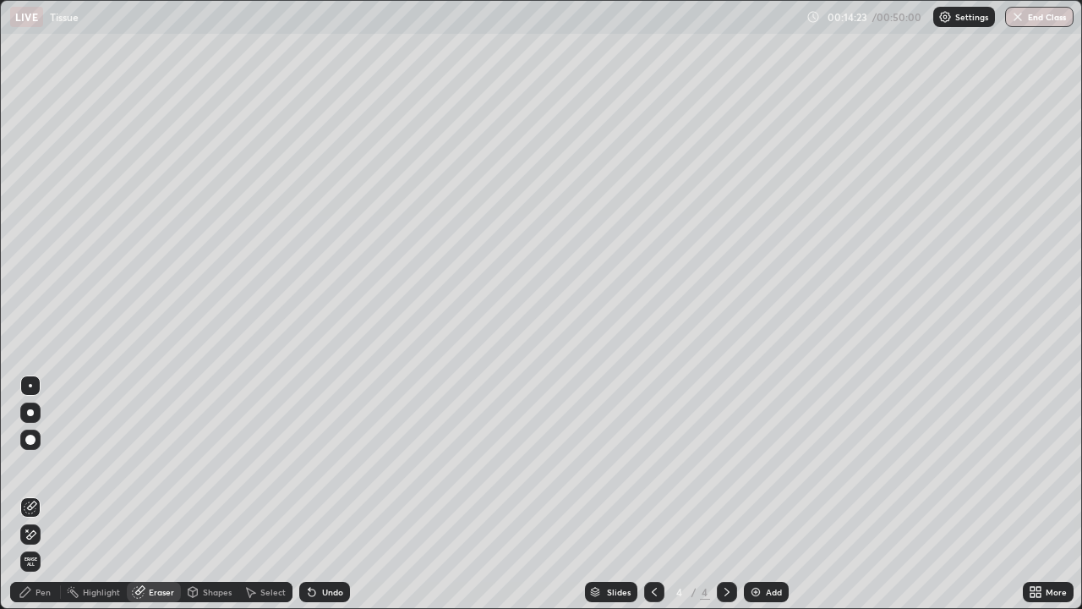
click at [38, 494] on div "Pen" at bounding box center [43, 591] width 15 height 8
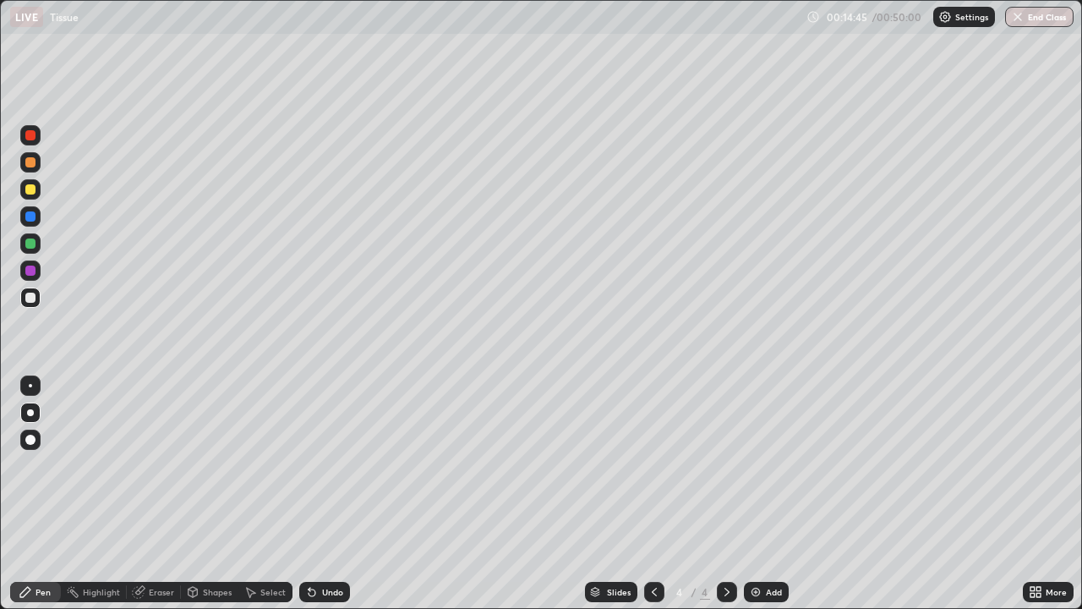
click at [28, 275] on div at bounding box center [30, 270] width 10 height 10
click at [28, 296] on div at bounding box center [30, 297] width 10 height 10
click at [30, 275] on div at bounding box center [30, 270] width 10 height 10
click at [24, 494] on icon at bounding box center [25, 592] width 10 height 10
click at [27, 298] on div at bounding box center [30, 297] width 10 height 10
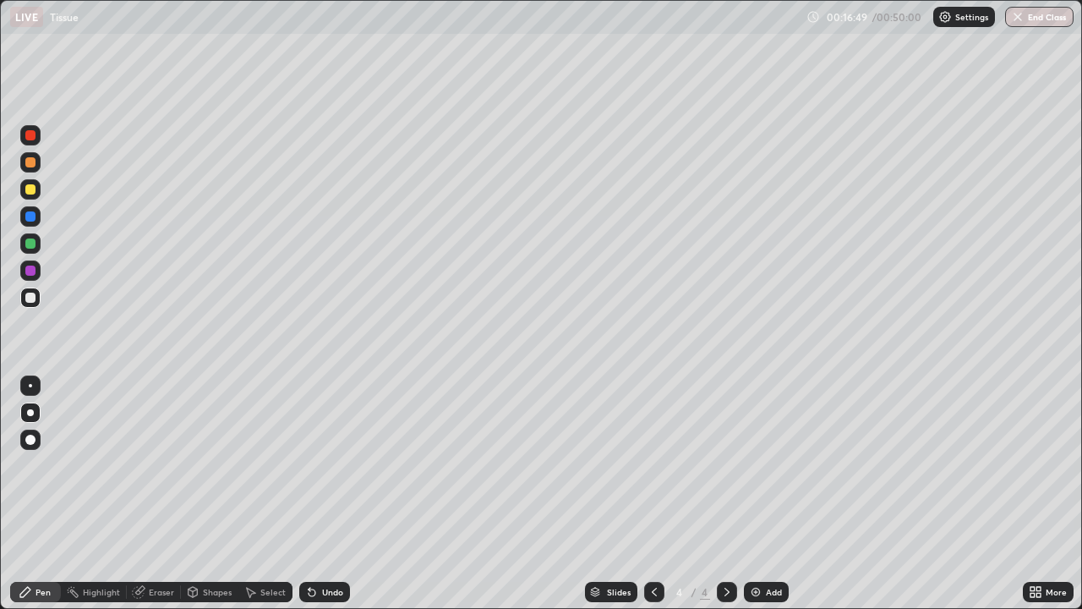
click at [159, 494] on div "Eraser" at bounding box center [161, 591] width 25 height 8
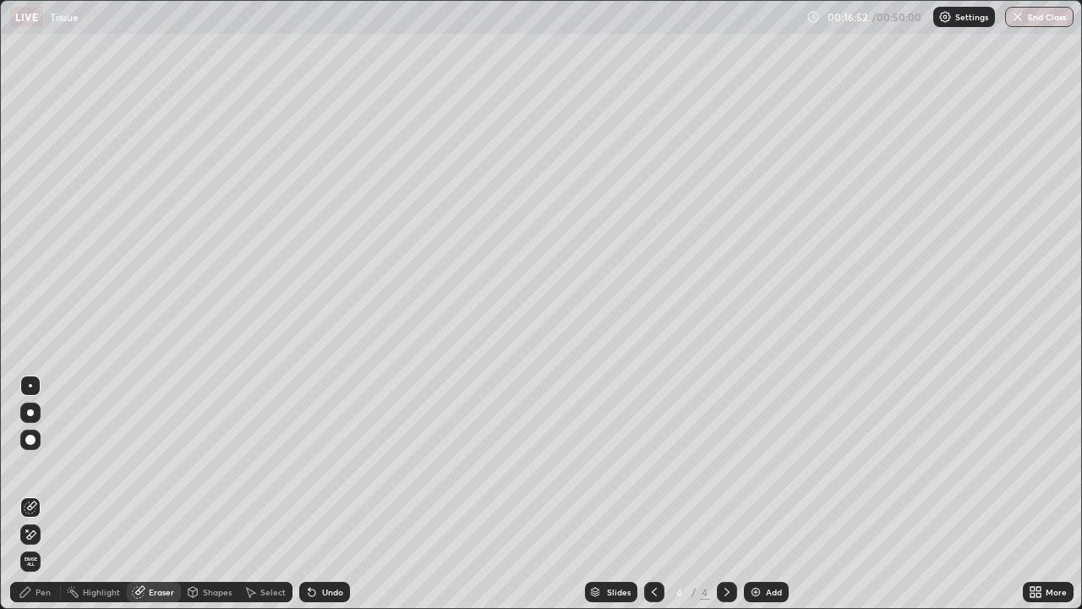
click at [43, 494] on div "Pen" at bounding box center [43, 591] width 15 height 8
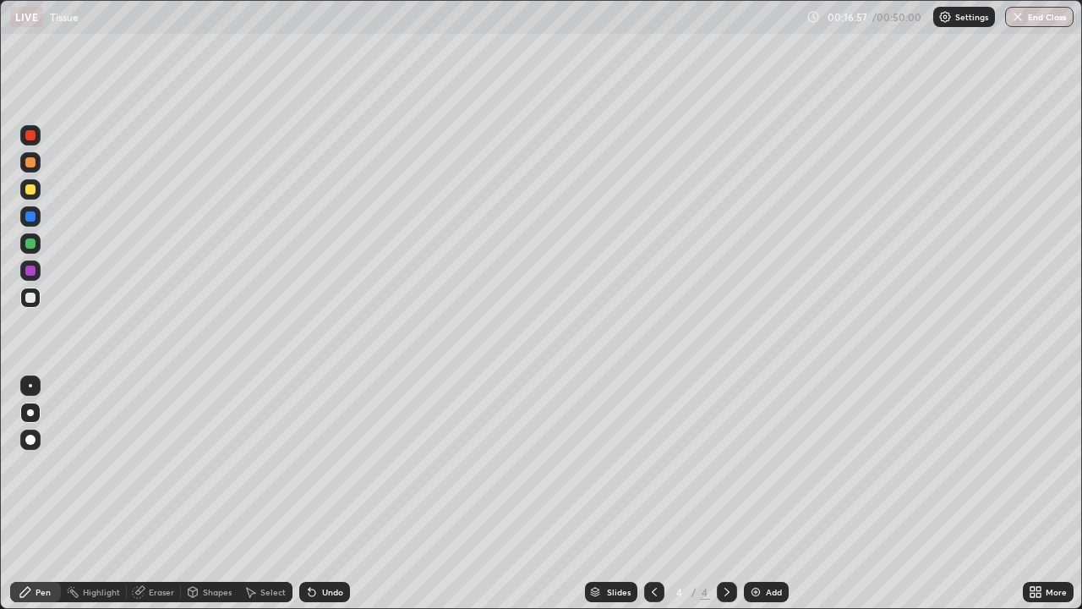
click at [37, 494] on div "Pen" at bounding box center [35, 592] width 51 height 20
click at [155, 494] on div "Eraser" at bounding box center [161, 591] width 25 height 8
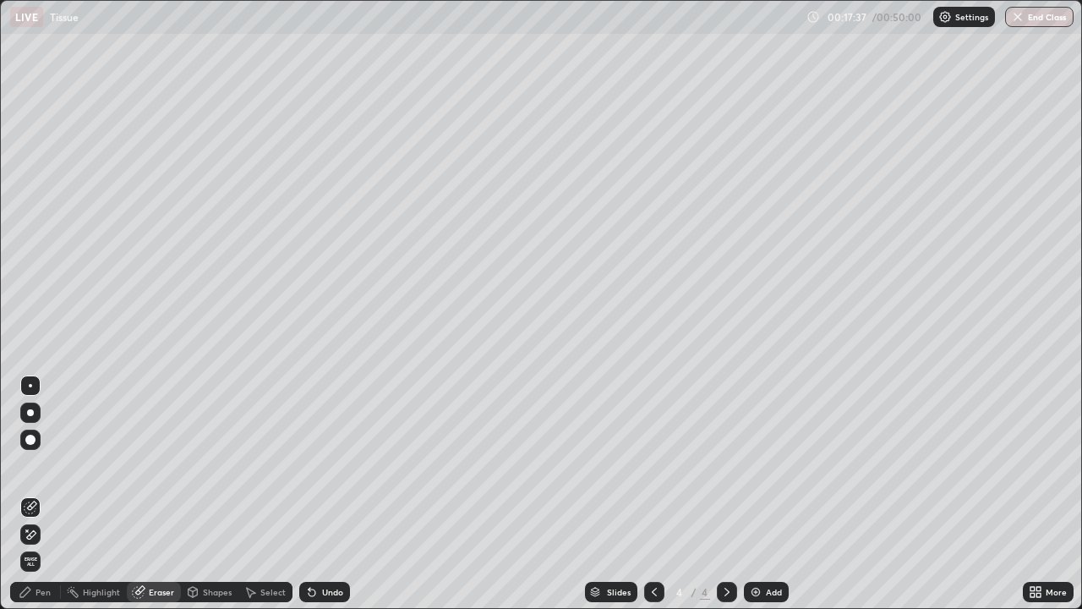
click at [50, 494] on div "Pen" at bounding box center [43, 591] width 15 height 8
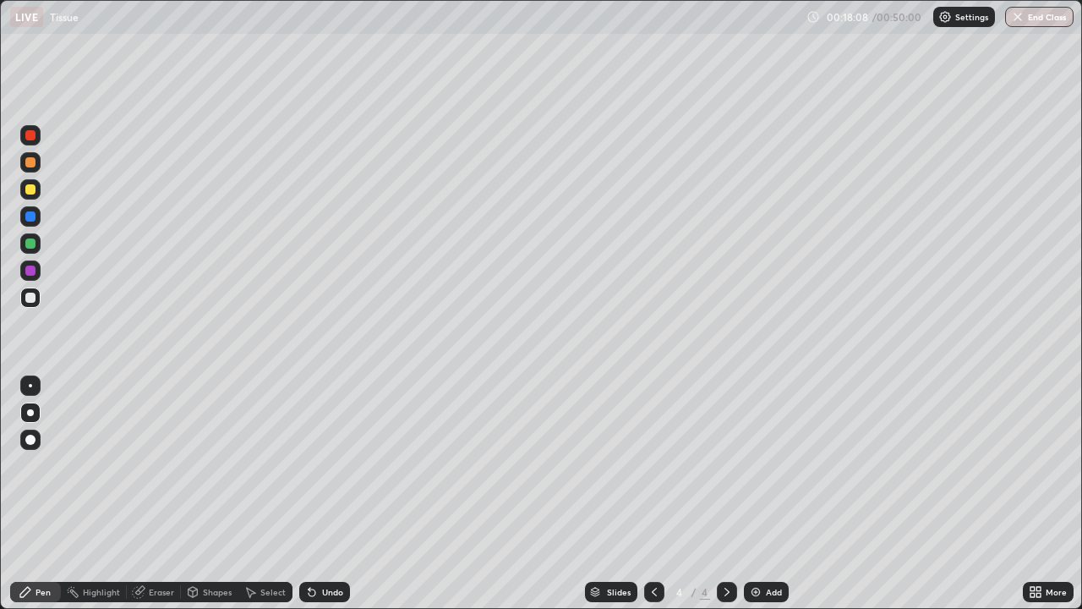
click at [163, 494] on div "Eraser" at bounding box center [161, 591] width 25 height 8
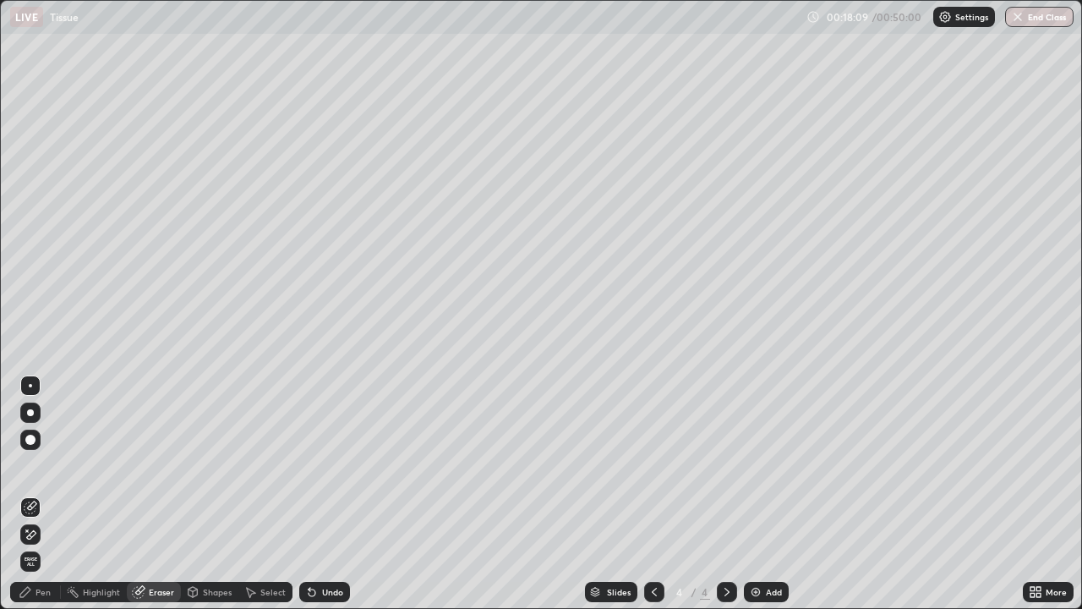
click at [163, 494] on div "Eraser" at bounding box center [161, 591] width 25 height 8
click at [43, 494] on div "Pen" at bounding box center [43, 591] width 15 height 8
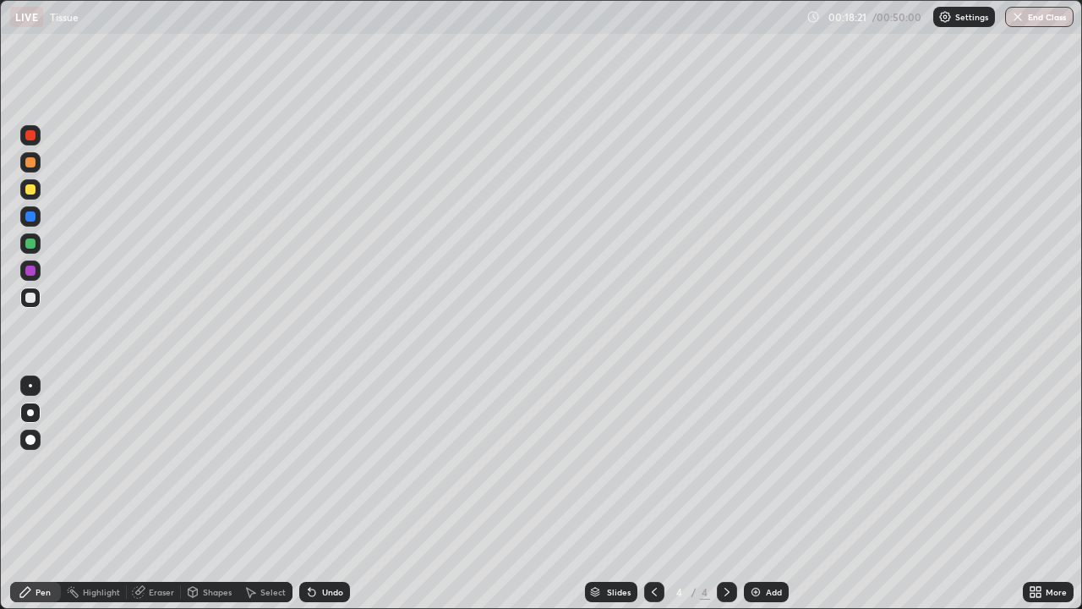
click at [150, 494] on div "Eraser" at bounding box center [161, 591] width 25 height 8
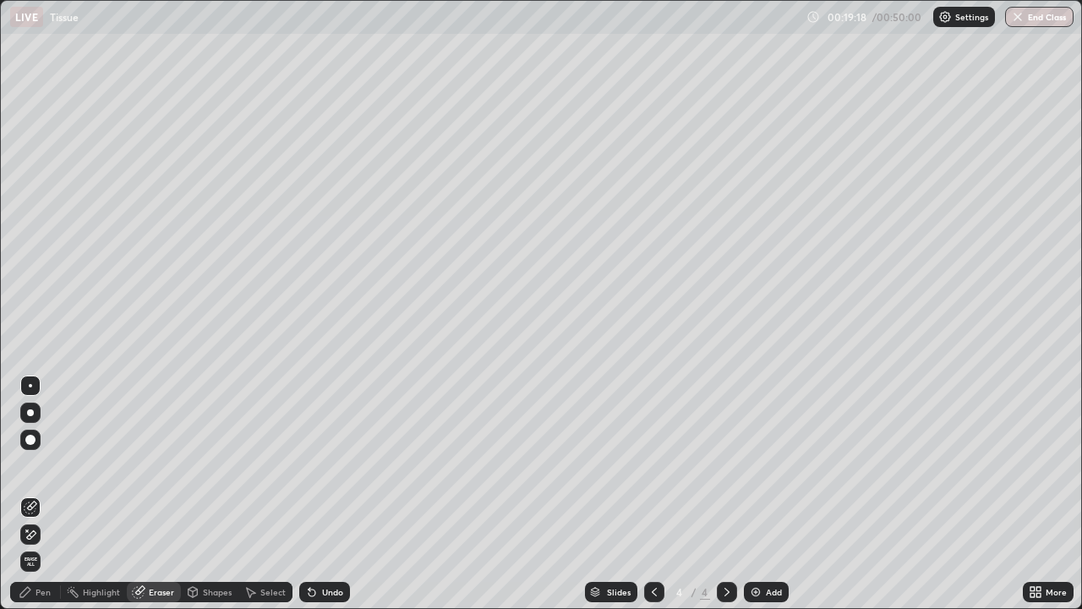
click at [30, 494] on icon at bounding box center [26, 592] width 14 height 14
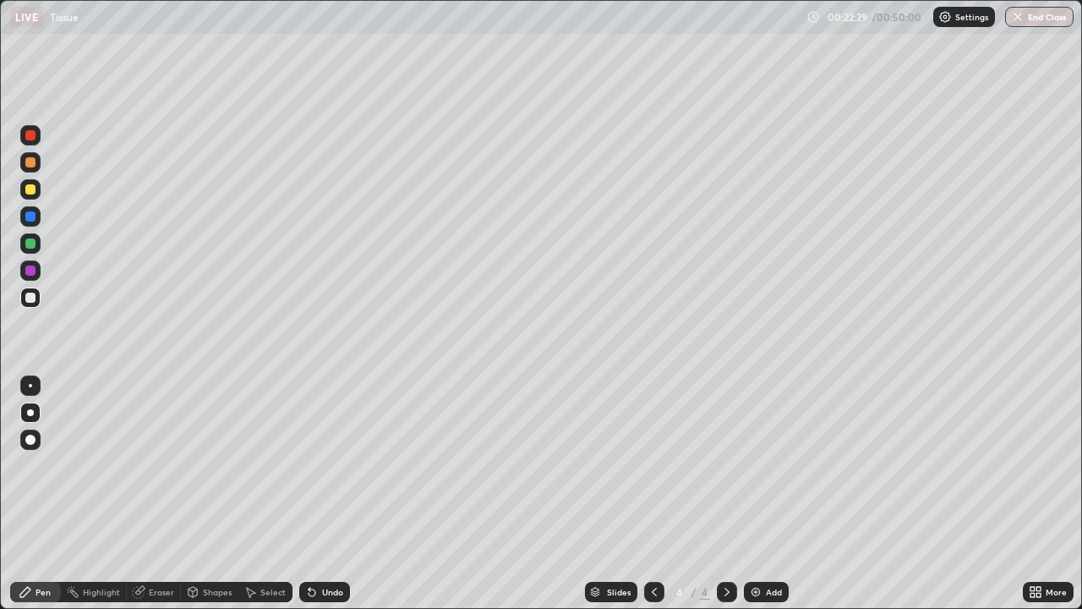
click at [152, 494] on div "Eraser" at bounding box center [161, 591] width 25 height 8
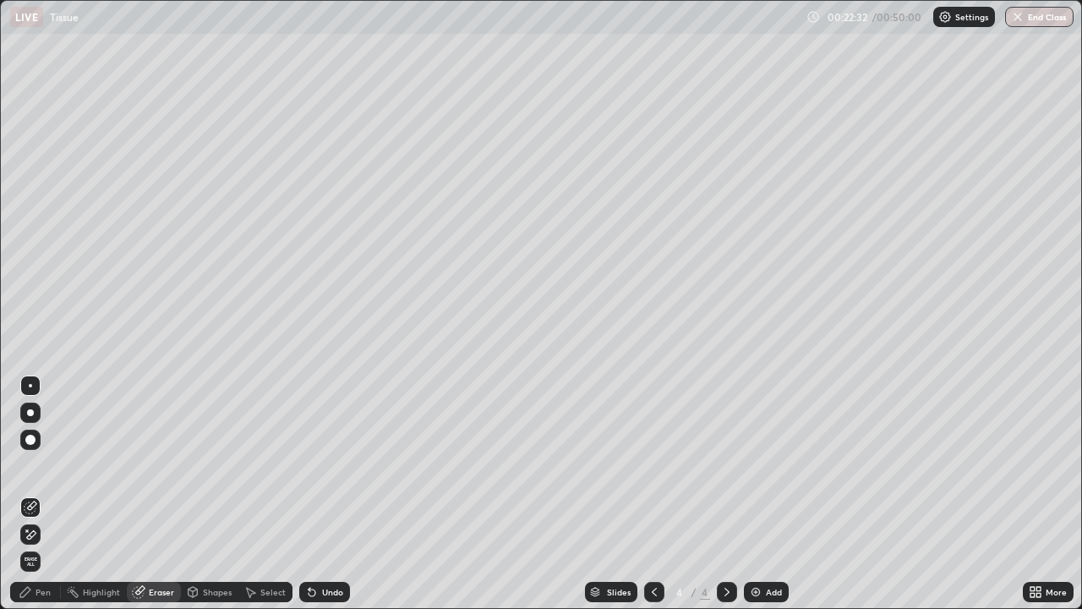
click at [42, 494] on div "Pen" at bounding box center [43, 591] width 15 height 8
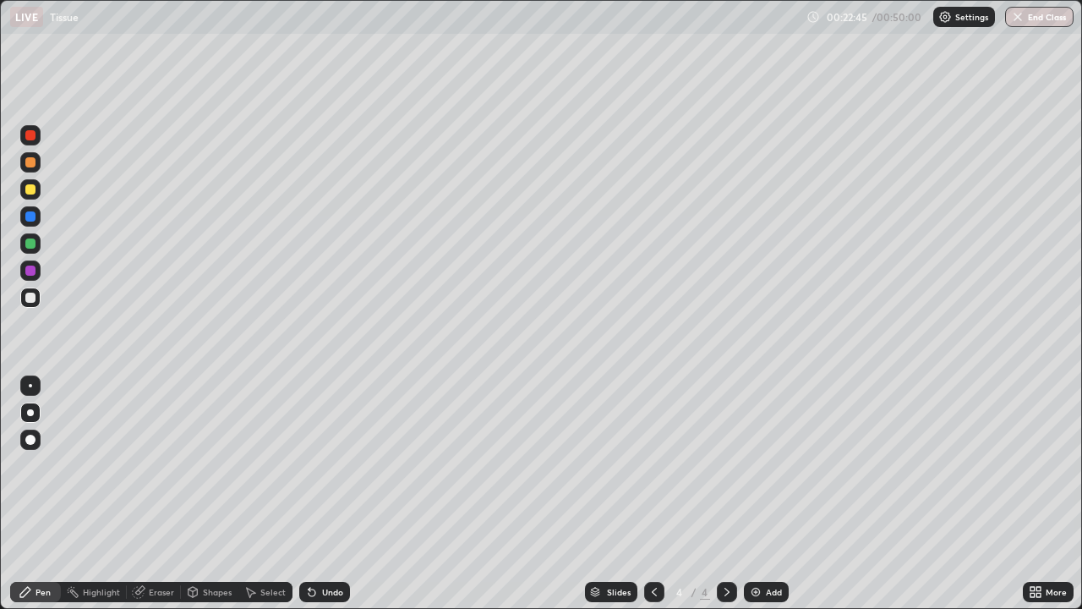
click at [157, 494] on div "Eraser" at bounding box center [161, 591] width 25 height 8
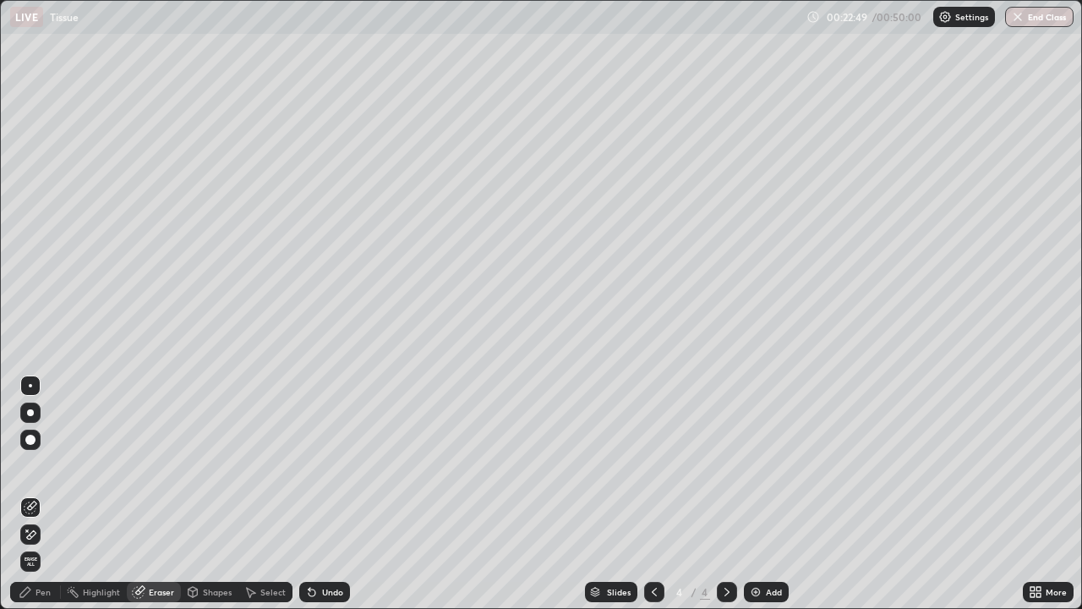
click at [42, 494] on div "Pen" at bounding box center [43, 591] width 15 height 8
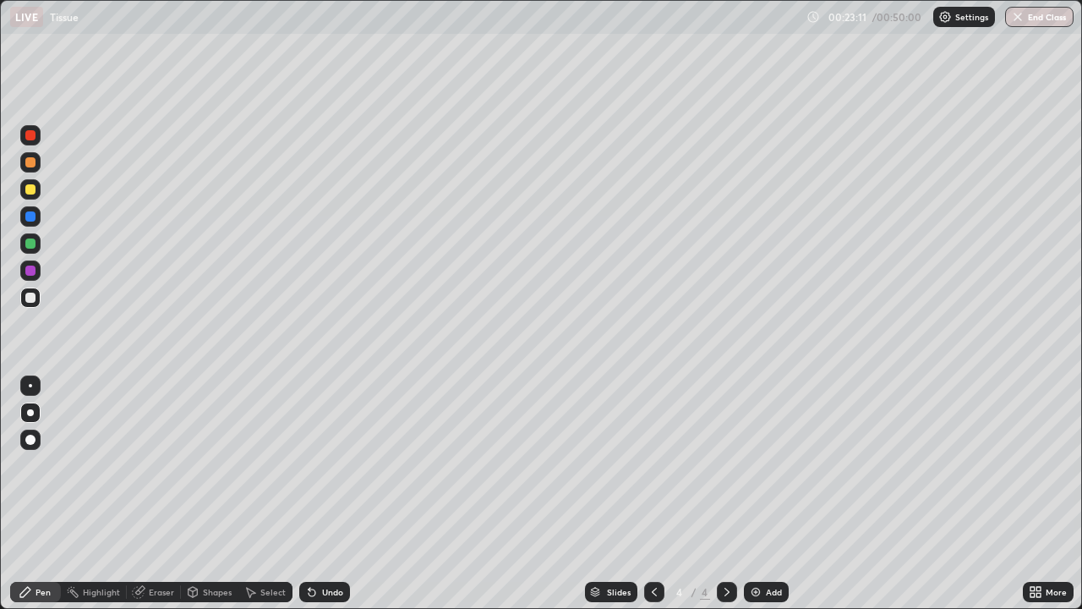
click at [28, 271] on div at bounding box center [30, 270] width 10 height 10
click at [32, 300] on div at bounding box center [30, 297] width 10 height 10
click at [155, 494] on div "Eraser" at bounding box center [161, 591] width 25 height 8
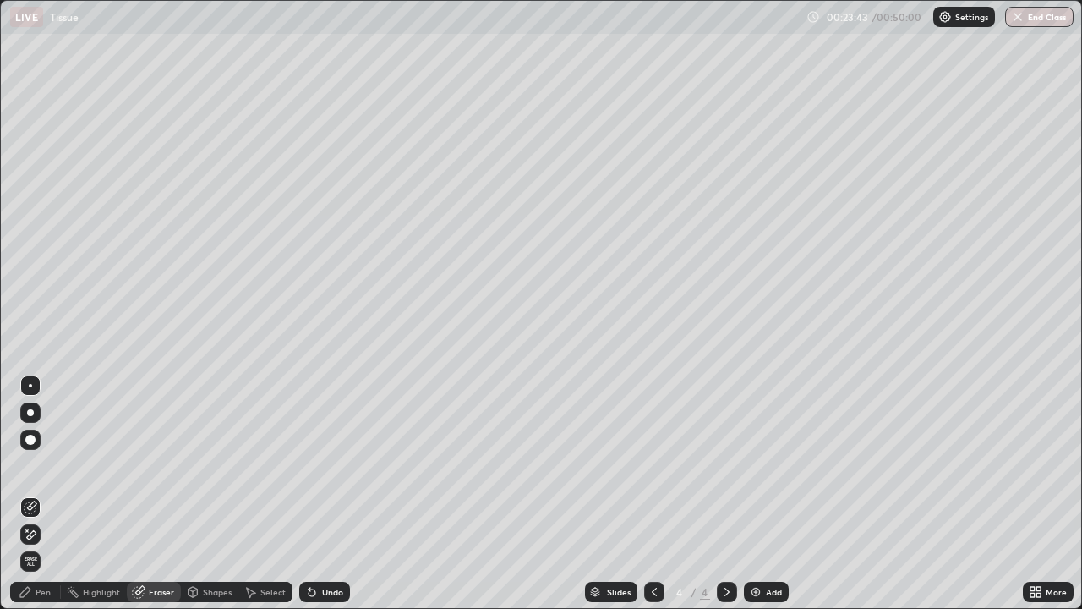
click at [38, 494] on div "Pen" at bounding box center [35, 592] width 51 height 20
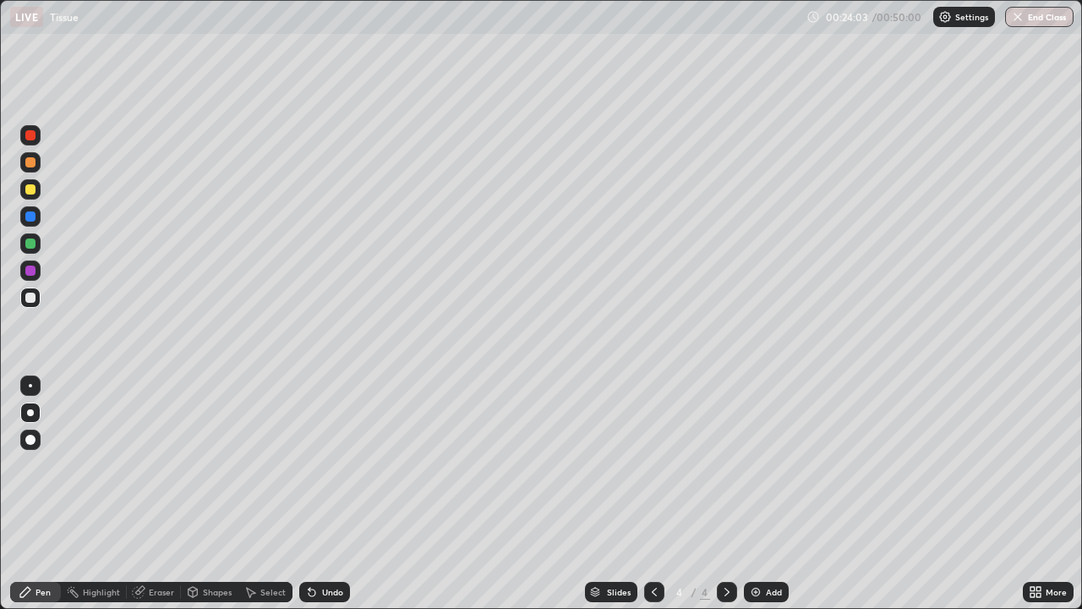
click at [31, 273] on div at bounding box center [30, 270] width 10 height 10
click at [84, 494] on div "Highlight" at bounding box center [101, 591] width 37 height 8
click at [316, 494] on div "Undo" at bounding box center [324, 592] width 51 height 20
click at [318, 494] on div "Undo" at bounding box center [324, 592] width 51 height 20
click at [35, 494] on div "Pen" at bounding box center [35, 592] width 51 height 20
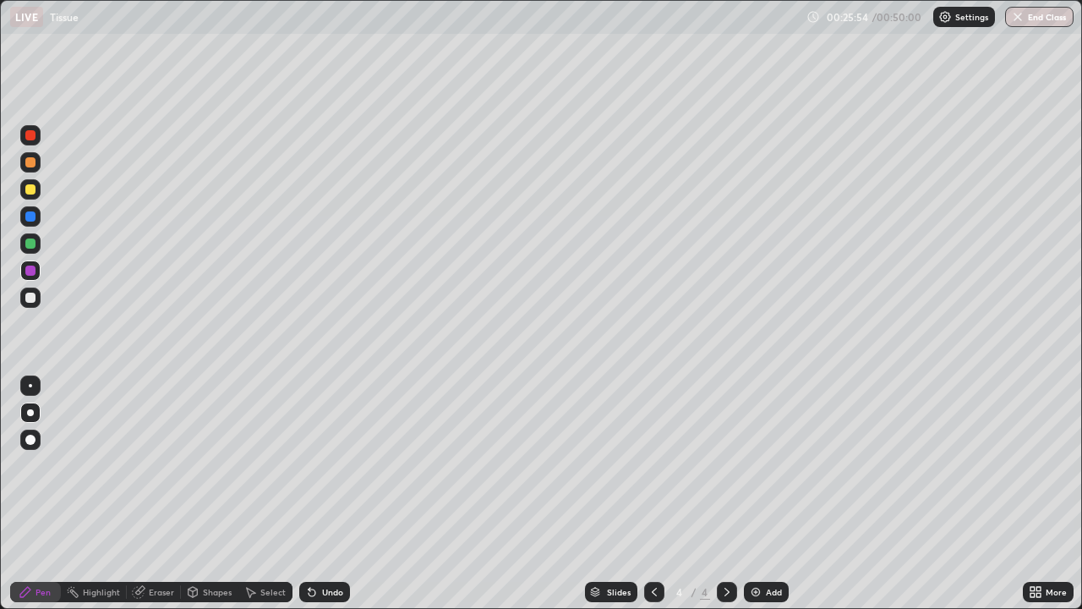
click at [86, 494] on div "Highlight" at bounding box center [101, 591] width 37 height 8
click at [85, 494] on div "Highlight" at bounding box center [101, 591] width 37 height 8
click at [27, 247] on div at bounding box center [30, 243] width 10 height 10
click at [317, 494] on div "Undo" at bounding box center [324, 592] width 51 height 20
click at [30, 273] on div at bounding box center [30, 270] width 10 height 10
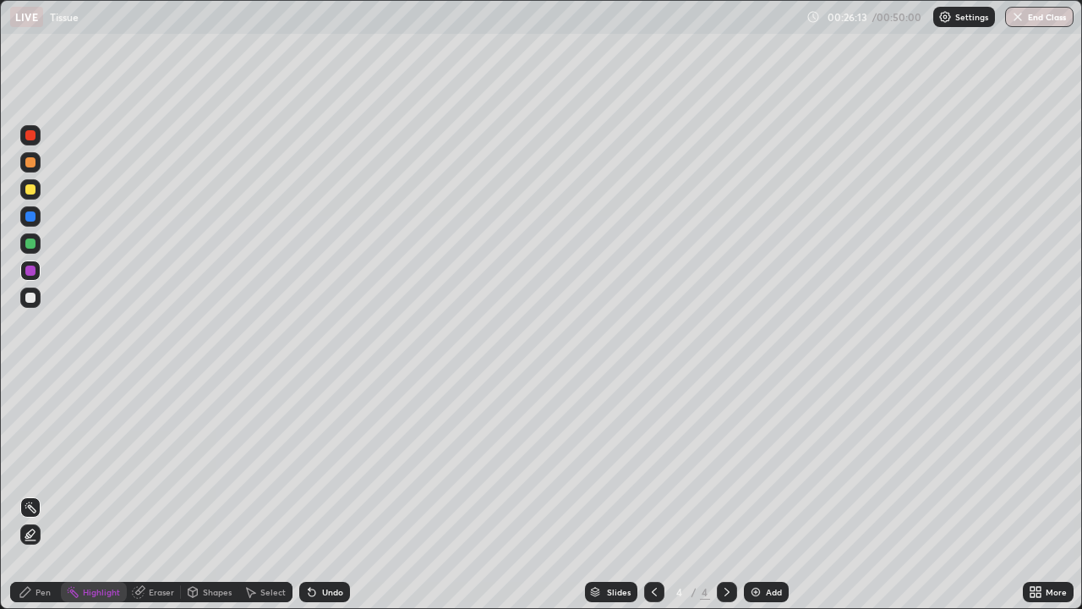
click at [30, 194] on div at bounding box center [30, 189] width 10 height 10
click at [322, 494] on div "Undo" at bounding box center [332, 591] width 21 height 8
click at [755, 494] on img at bounding box center [756, 592] width 14 height 14
click at [35, 494] on div "Pen" at bounding box center [35, 592] width 51 height 20
click at [161, 494] on div "Eraser" at bounding box center [161, 591] width 25 height 8
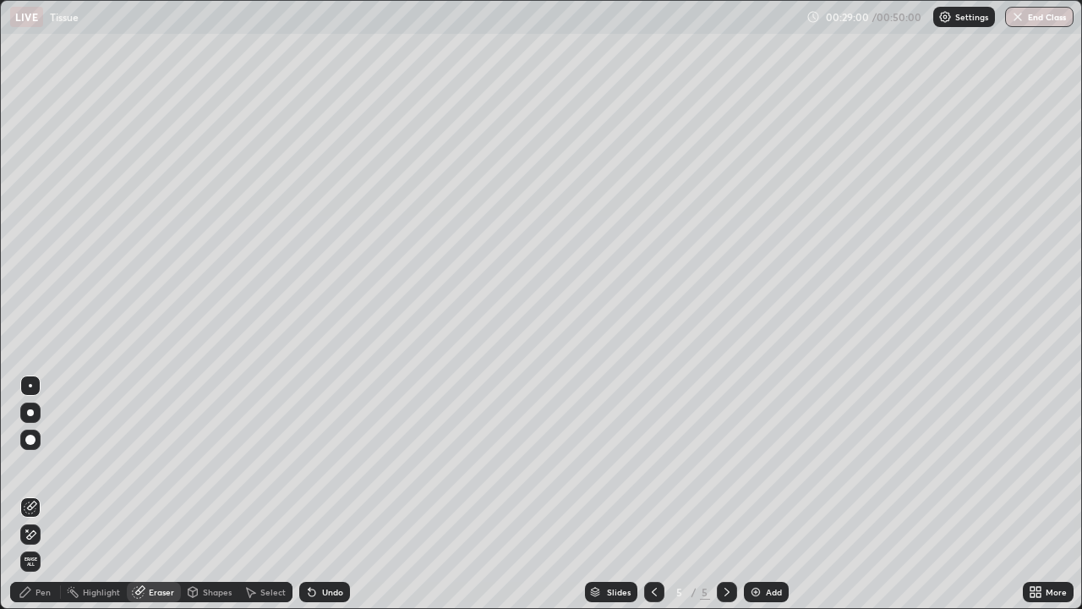
click at [46, 494] on div "Pen" at bounding box center [43, 591] width 15 height 8
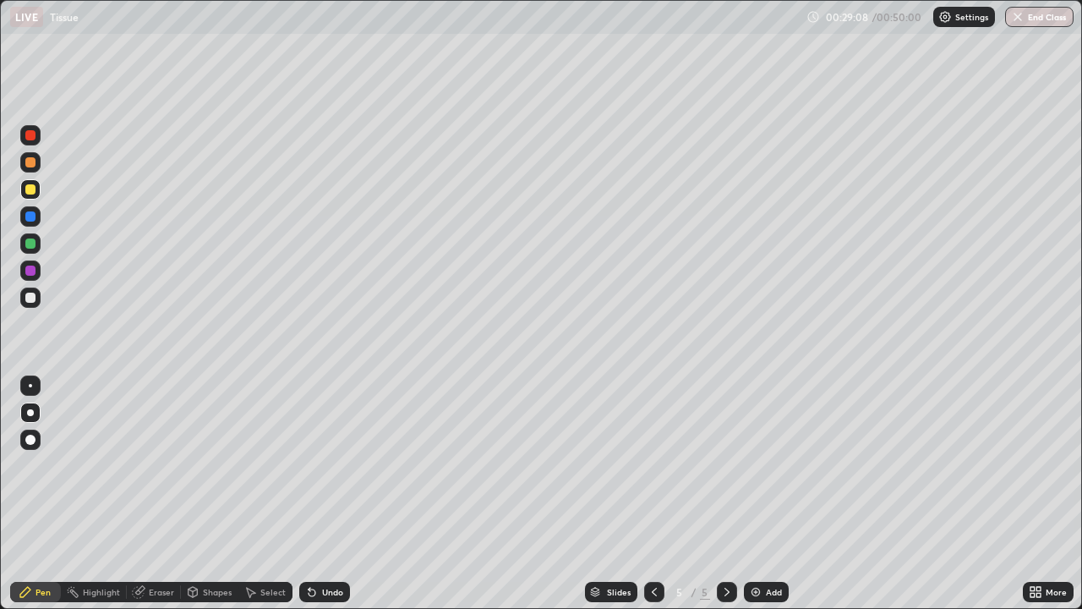
click at [323, 494] on div "Undo" at bounding box center [332, 591] width 21 height 8
click at [31, 299] on div at bounding box center [30, 297] width 10 height 10
click at [322, 494] on div "Undo" at bounding box center [332, 591] width 21 height 8
click at [35, 192] on div at bounding box center [30, 189] width 10 height 10
click at [32, 297] on div at bounding box center [30, 297] width 10 height 10
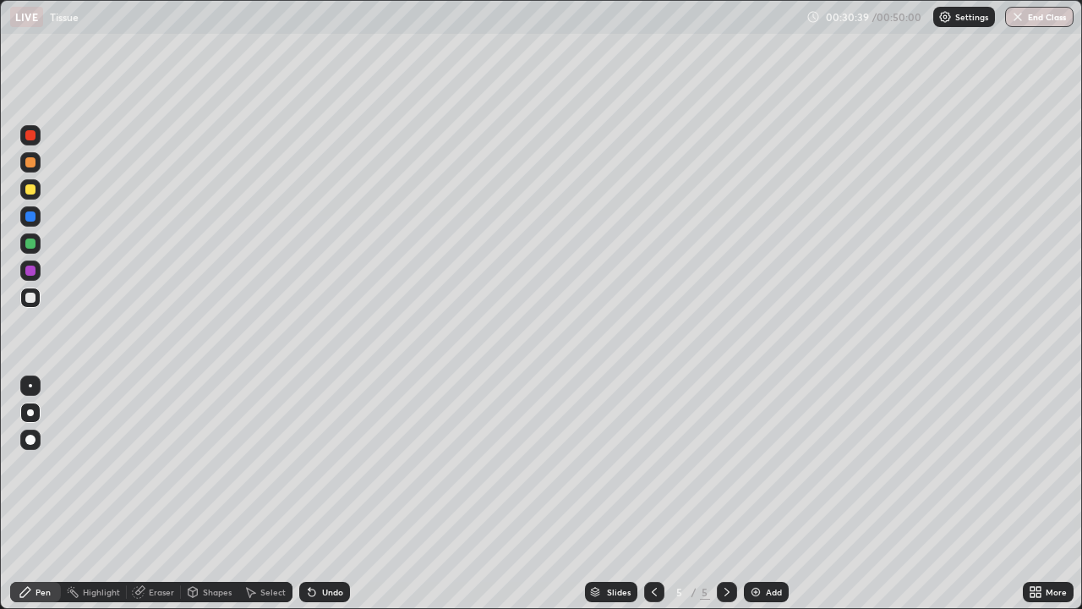
click at [32, 194] on div at bounding box center [30, 189] width 10 height 10
click at [153, 494] on div "Eraser" at bounding box center [161, 591] width 25 height 8
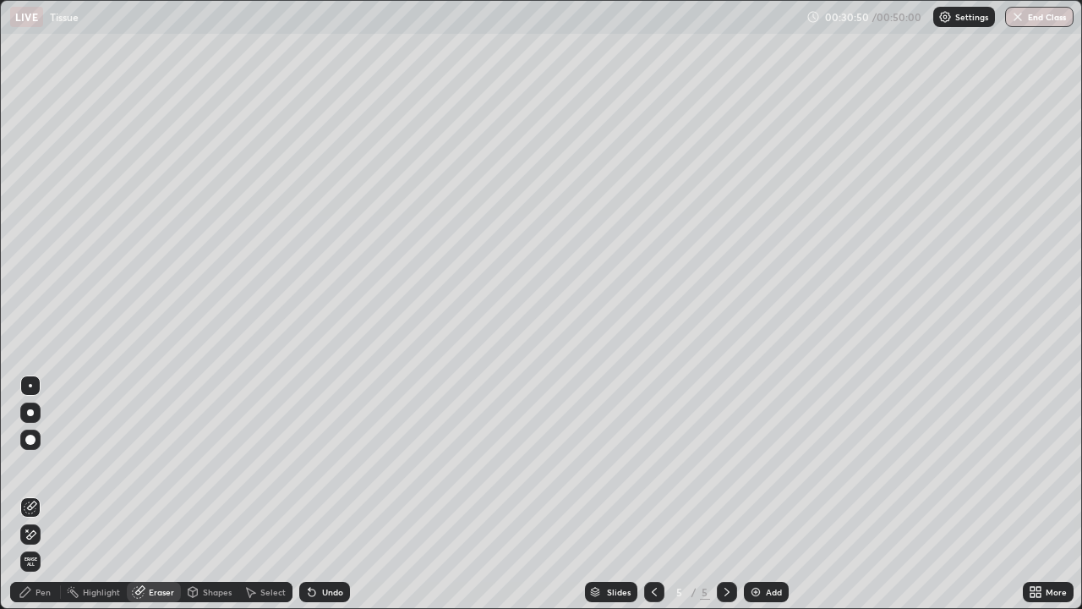
click at [37, 494] on div "Pen" at bounding box center [43, 591] width 15 height 8
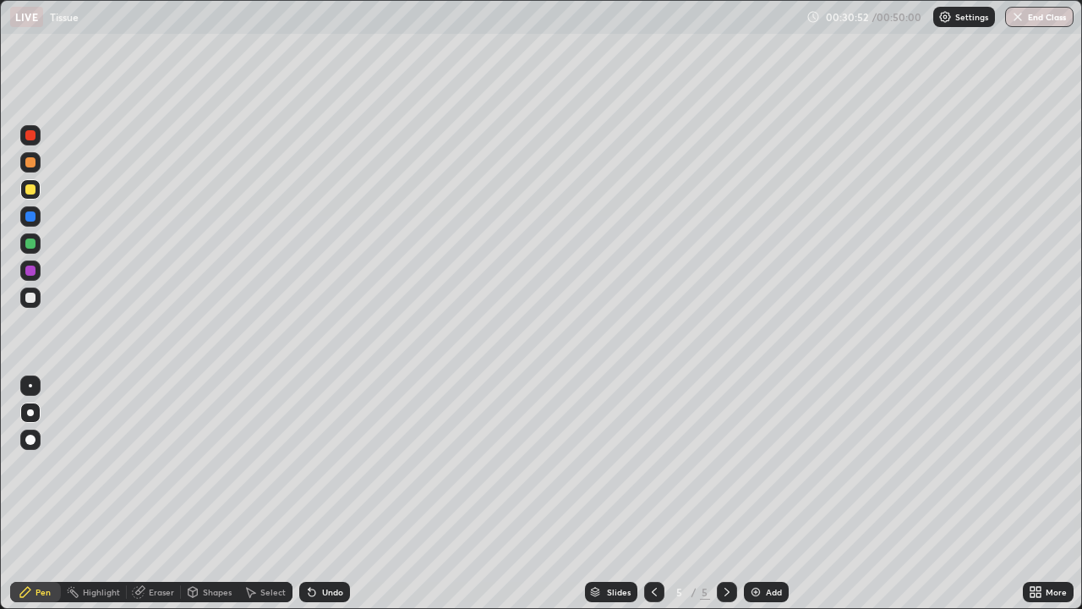
click at [30, 298] on div at bounding box center [30, 297] width 10 height 10
click at [144, 494] on icon at bounding box center [139, 590] width 9 height 8
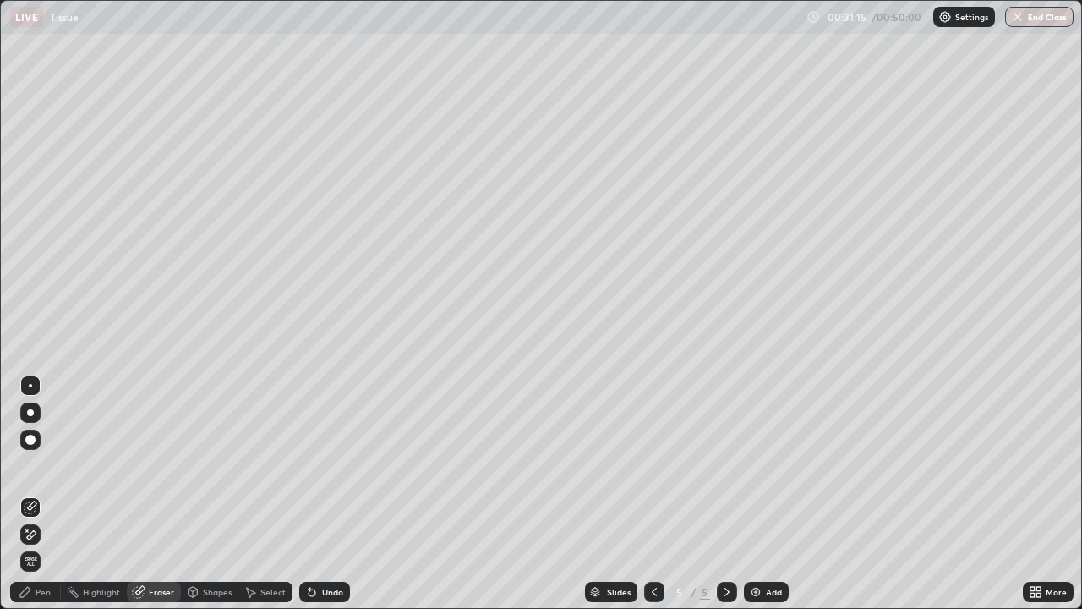
click at [44, 494] on div "Pen" at bounding box center [35, 592] width 51 height 20
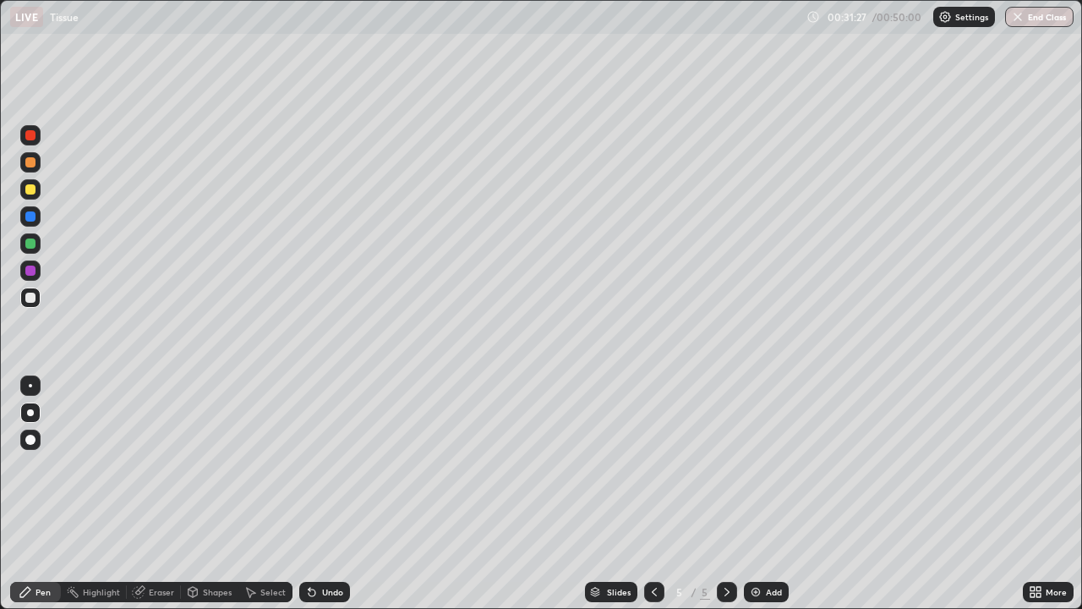
click at [150, 494] on div "Eraser" at bounding box center [161, 591] width 25 height 8
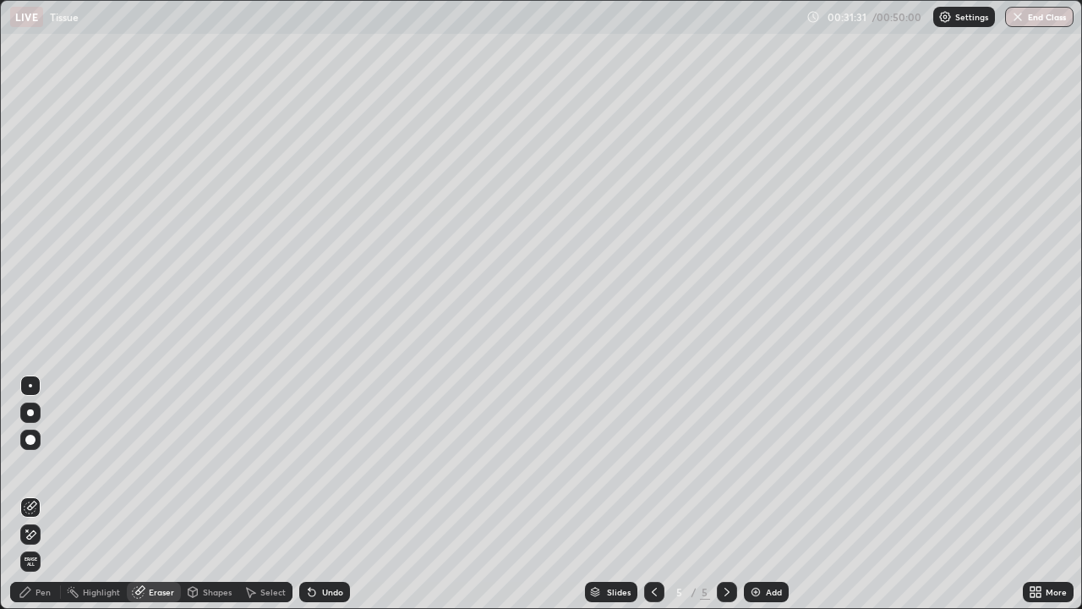
click at [37, 494] on div "Pen" at bounding box center [43, 591] width 15 height 8
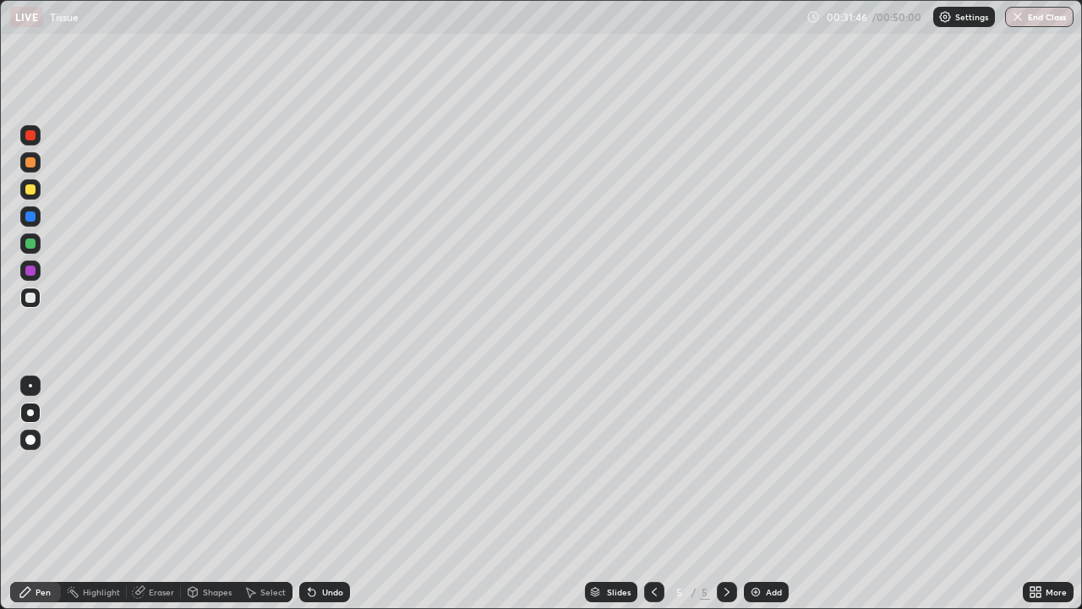
click at [30, 192] on div at bounding box center [30, 189] width 10 height 10
click at [35, 296] on div at bounding box center [30, 297] width 10 height 10
click at [32, 189] on div at bounding box center [30, 189] width 10 height 10
click at [33, 298] on div at bounding box center [30, 297] width 10 height 10
click at [153, 494] on div "Eraser" at bounding box center [161, 591] width 25 height 8
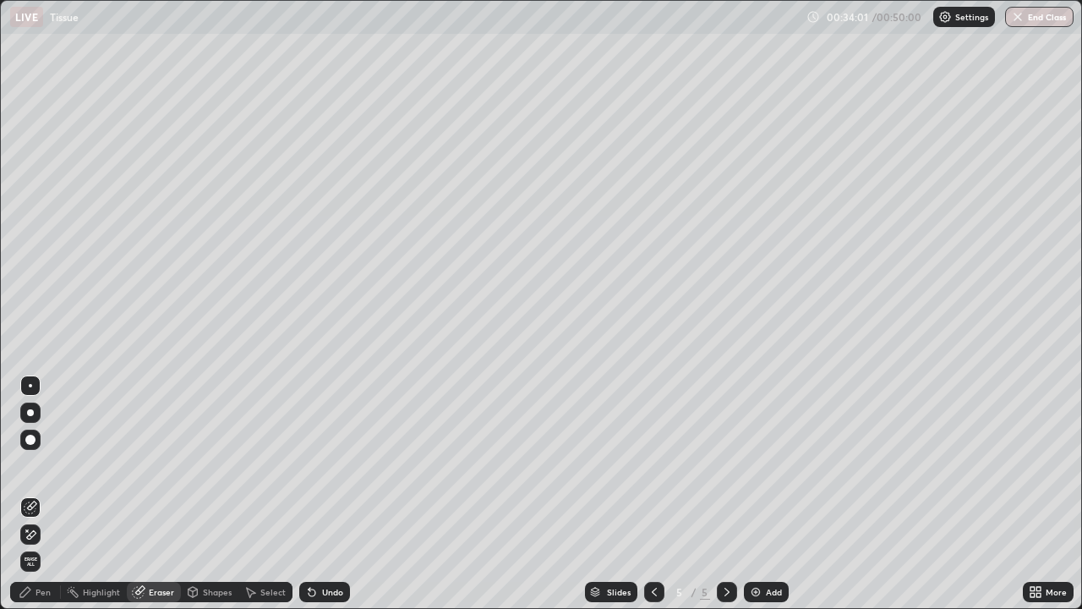
click at [38, 494] on div "Pen" at bounding box center [43, 591] width 15 height 8
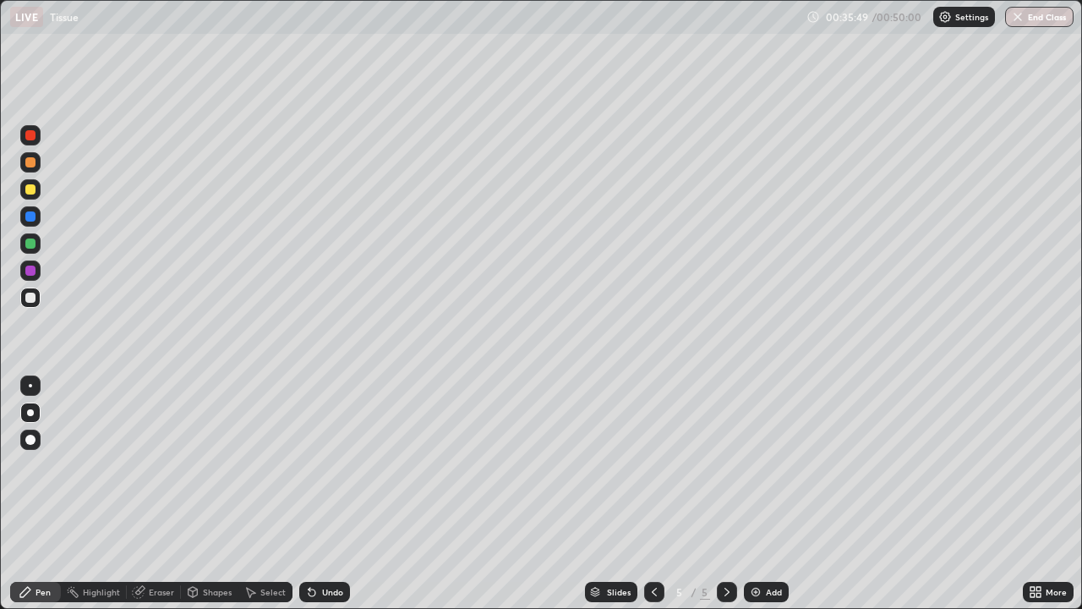
click at [136, 494] on icon at bounding box center [138, 592] width 11 height 11
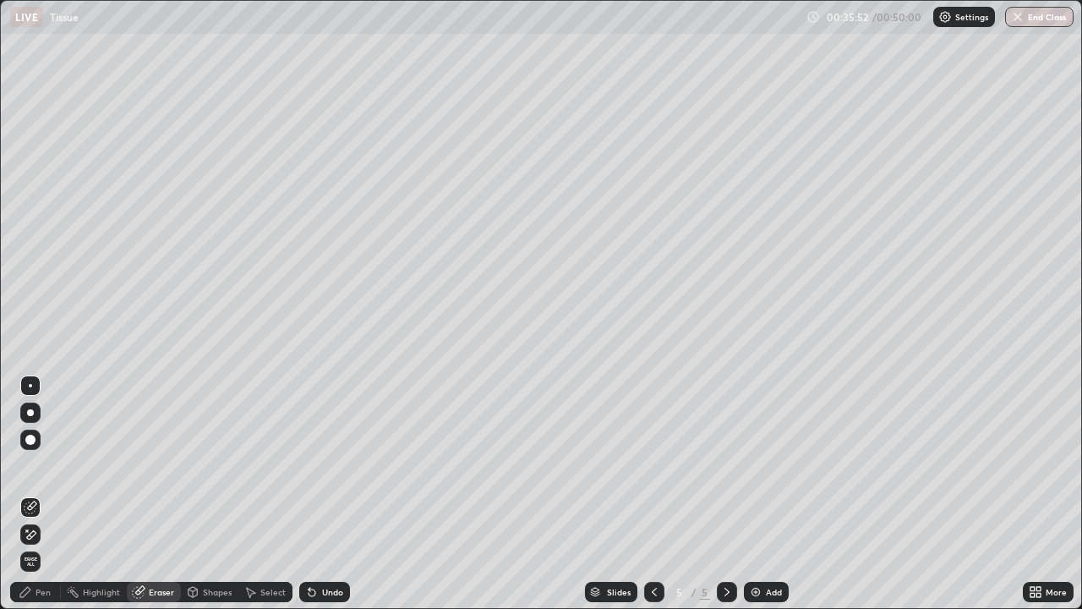
click at [39, 494] on div "Pen" at bounding box center [43, 591] width 15 height 8
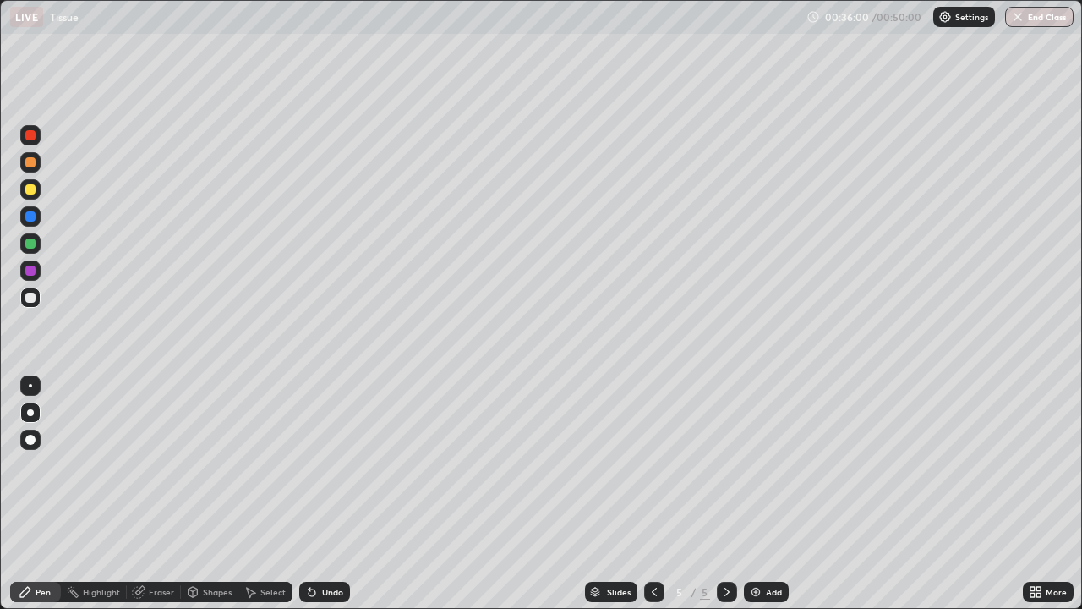
click at [157, 494] on div "Eraser" at bounding box center [161, 591] width 25 height 8
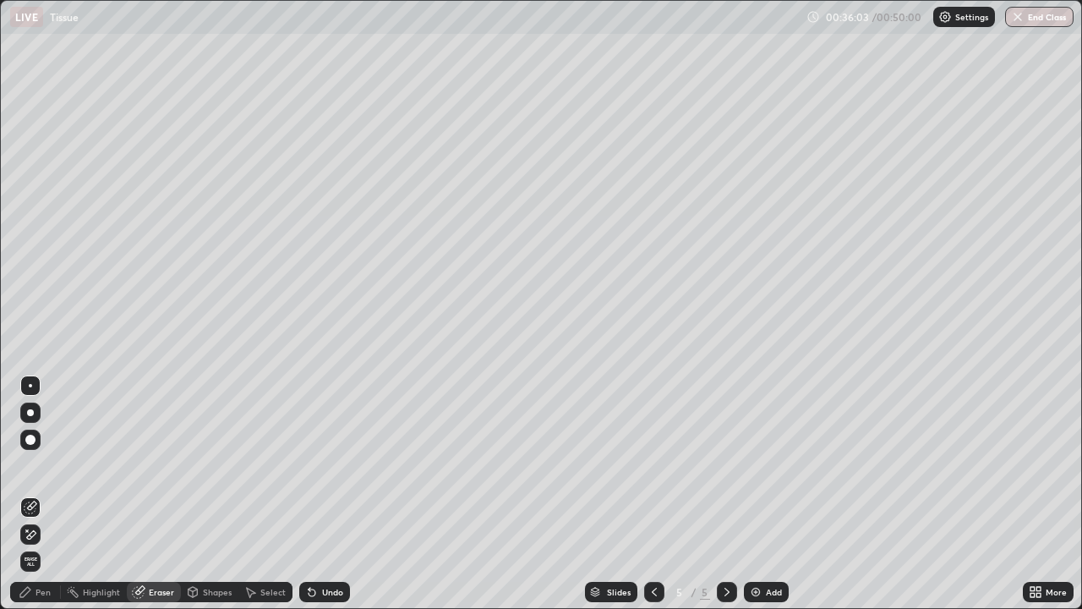
click at [42, 494] on div "Pen" at bounding box center [43, 591] width 15 height 8
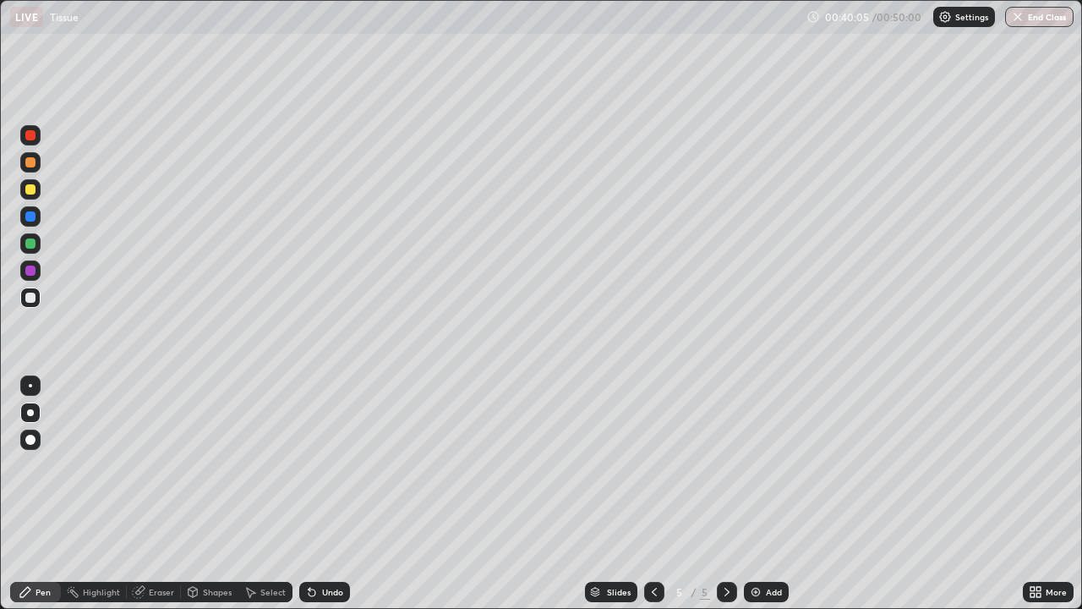
click at [330, 494] on div "Undo" at bounding box center [332, 591] width 21 height 8
click at [328, 494] on div "Undo" at bounding box center [332, 591] width 21 height 8
click at [332, 494] on div "Undo" at bounding box center [332, 591] width 21 height 8
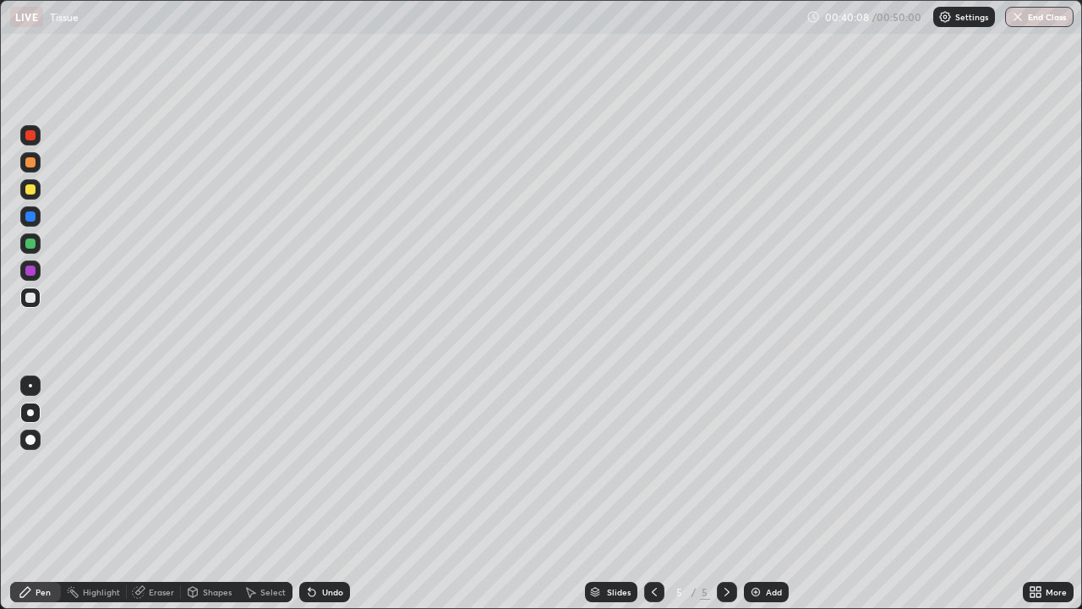
click at [327, 494] on div "Undo" at bounding box center [332, 591] width 21 height 8
click at [322, 494] on div "Undo" at bounding box center [332, 591] width 21 height 8
click at [324, 494] on div "Undo" at bounding box center [324, 592] width 51 height 20
click at [327, 494] on div "Undo" at bounding box center [332, 591] width 21 height 8
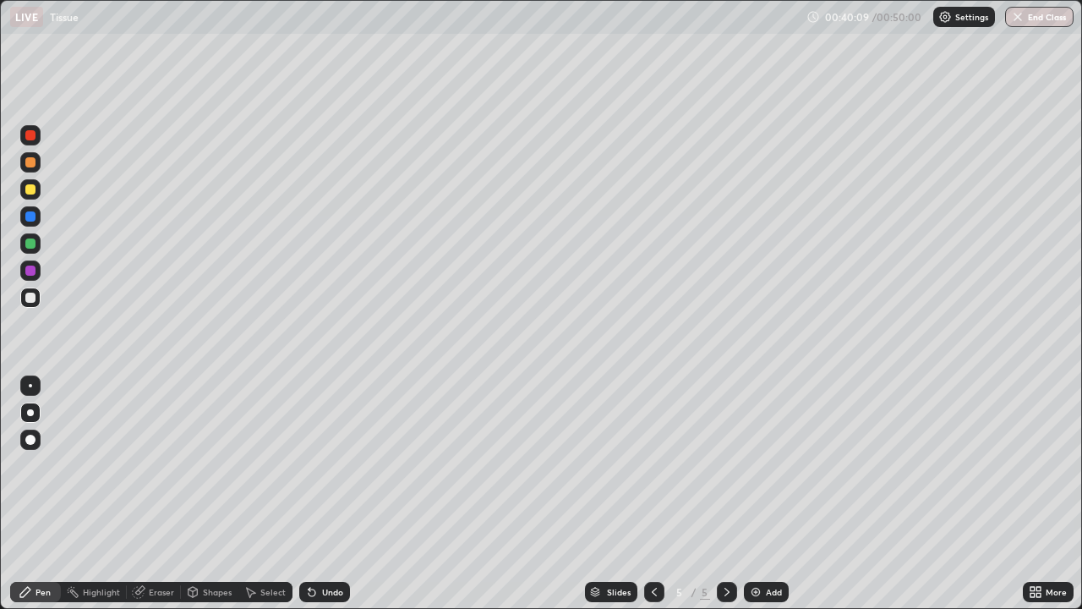
click at [327, 494] on div "Undo" at bounding box center [332, 591] width 21 height 8
click at [328, 494] on div "Undo" at bounding box center [332, 591] width 21 height 8
click at [330, 494] on div "Undo" at bounding box center [332, 591] width 21 height 8
click at [331, 494] on div "Undo" at bounding box center [332, 591] width 21 height 8
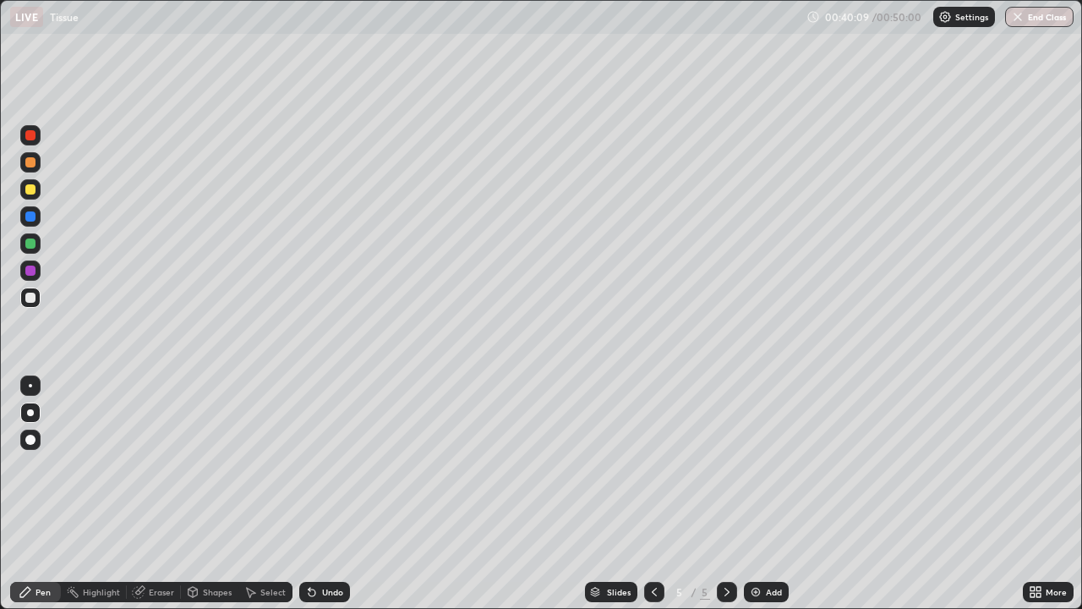
click at [329, 494] on div "Undo" at bounding box center [332, 591] width 21 height 8
click at [331, 494] on div "Undo" at bounding box center [332, 591] width 21 height 8
click at [332, 494] on div "Undo" at bounding box center [332, 591] width 21 height 8
click at [333, 494] on div "Undo" at bounding box center [332, 591] width 21 height 8
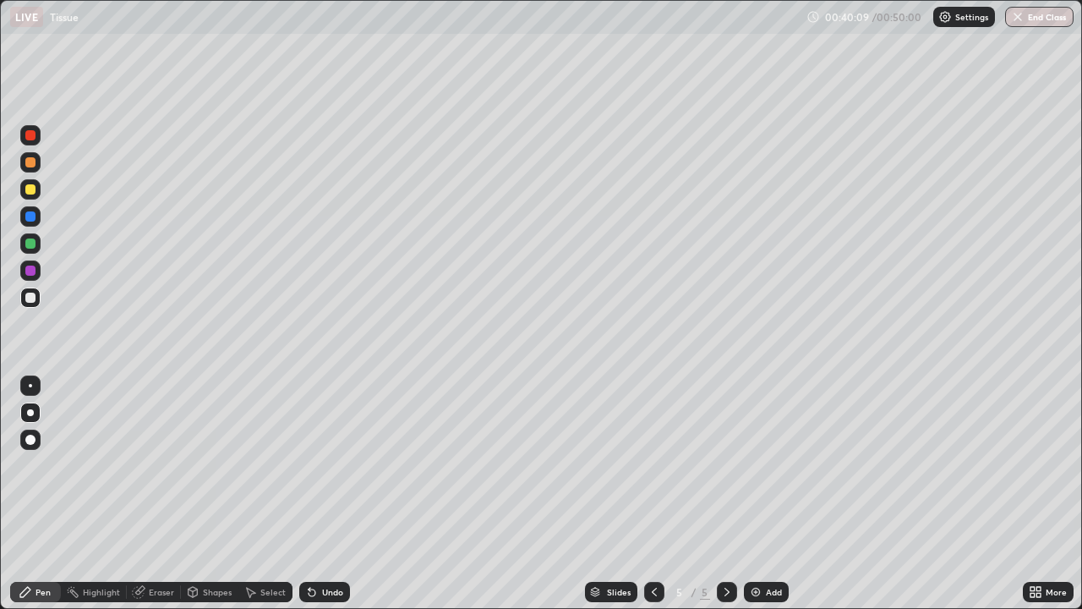
click at [330, 494] on div "Undo" at bounding box center [332, 591] width 21 height 8
click at [332, 494] on div "Undo" at bounding box center [332, 591] width 21 height 8
click at [30, 190] on div at bounding box center [30, 189] width 10 height 10
click at [419, 494] on div "Slides 5 / 5 Add" at bounding box center [686, 592] width 673 height 34
click at [28, 300] on div at bounding box center [30, 297] width 10 height 10
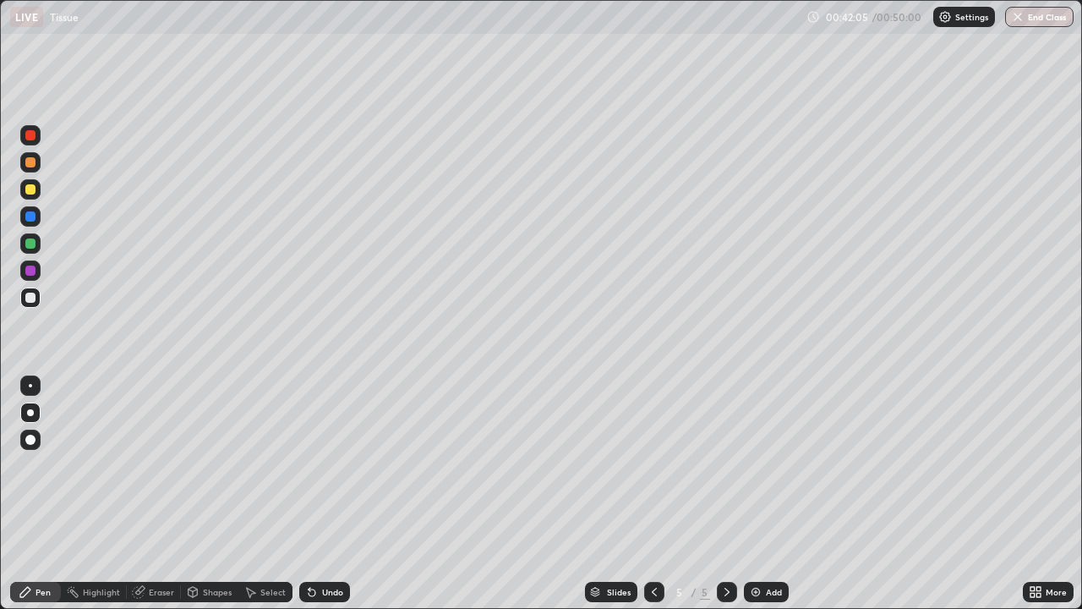
click at [29, 195] on div at bounding box center [30, 189] width 20 height 20
click at [758, 494] on img at bounding box center [756, 592] width 14 height 14
click at [653, 494] on icon at bounding box center [654, 591] width 5 height 8
click at [652, 494] on icon at bounding box center [654, 591] width 5 height 8
click at [652, 494] on icon at bounding box center [654, 592] width 14 height 14
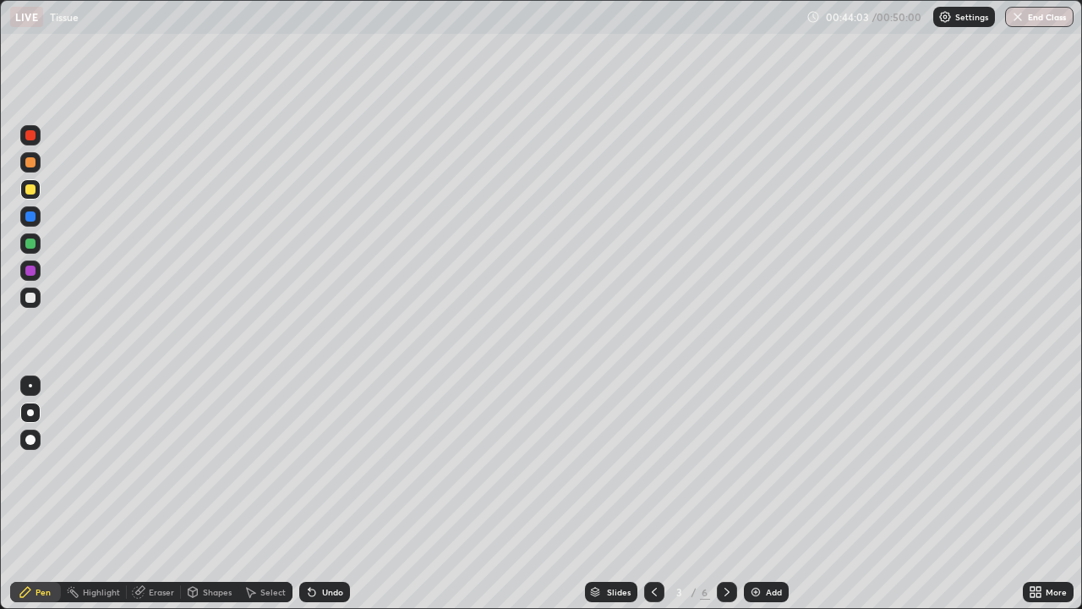
click at [650, 494] on icon at bounding box center [654, 592] width 14 height 14
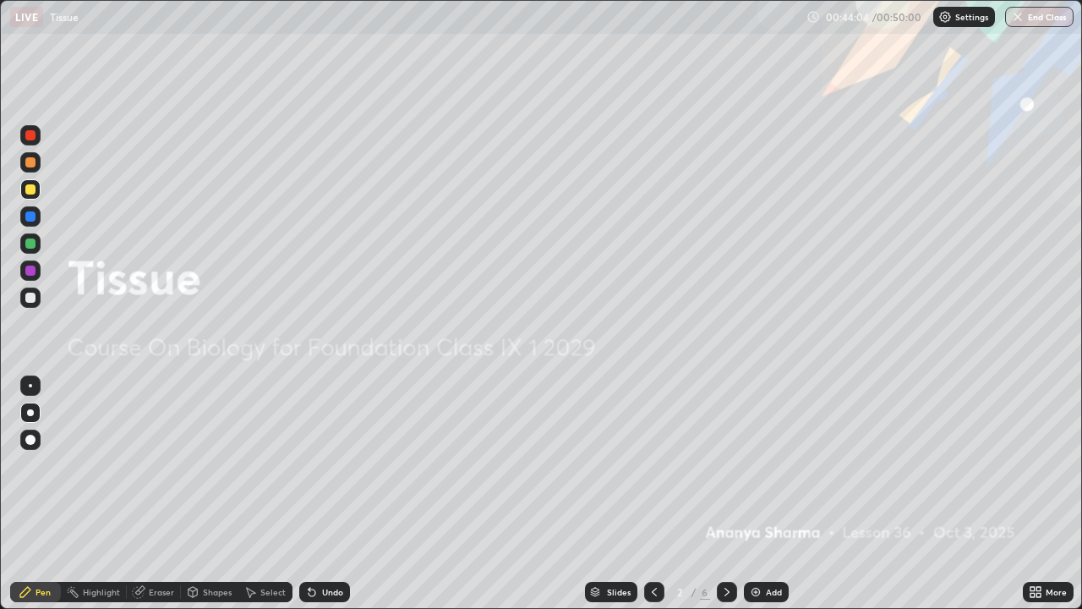
click at [653, 494] on icon at bounding box center [654, 592] width 14 height 14
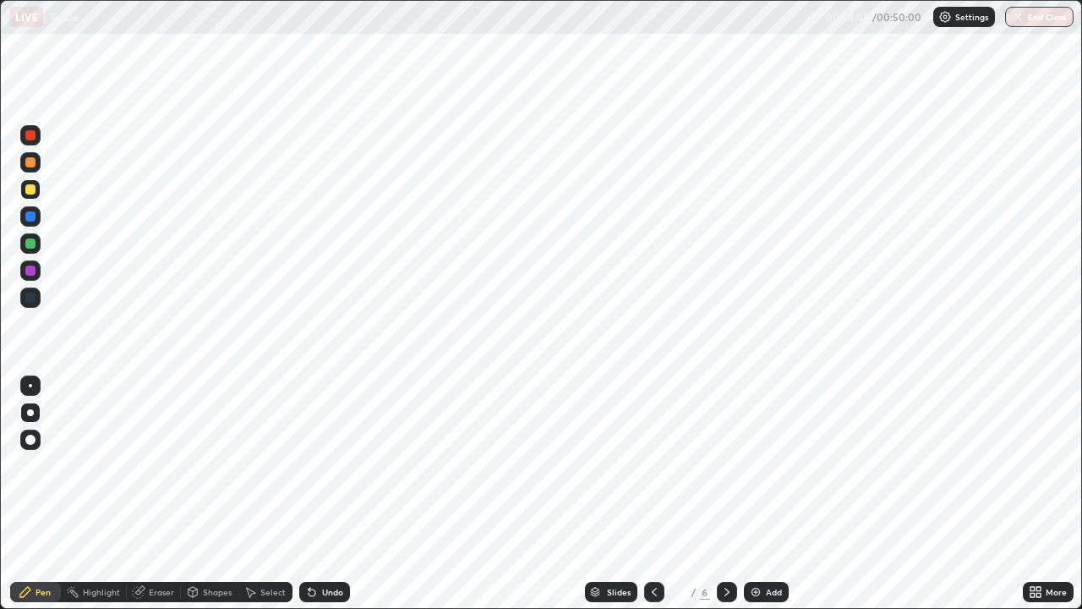
click at [724, 494] on icon at bounding box center [727, 592] width 14 height 14
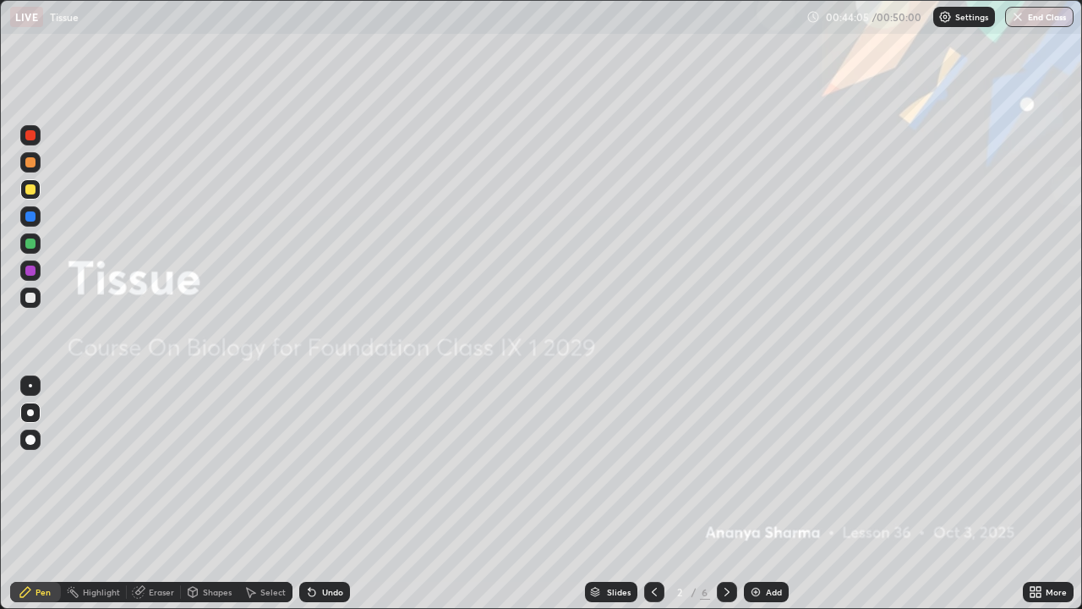
click at [723, 494] on icon at bounding box center [727, 592] width 14 height 14
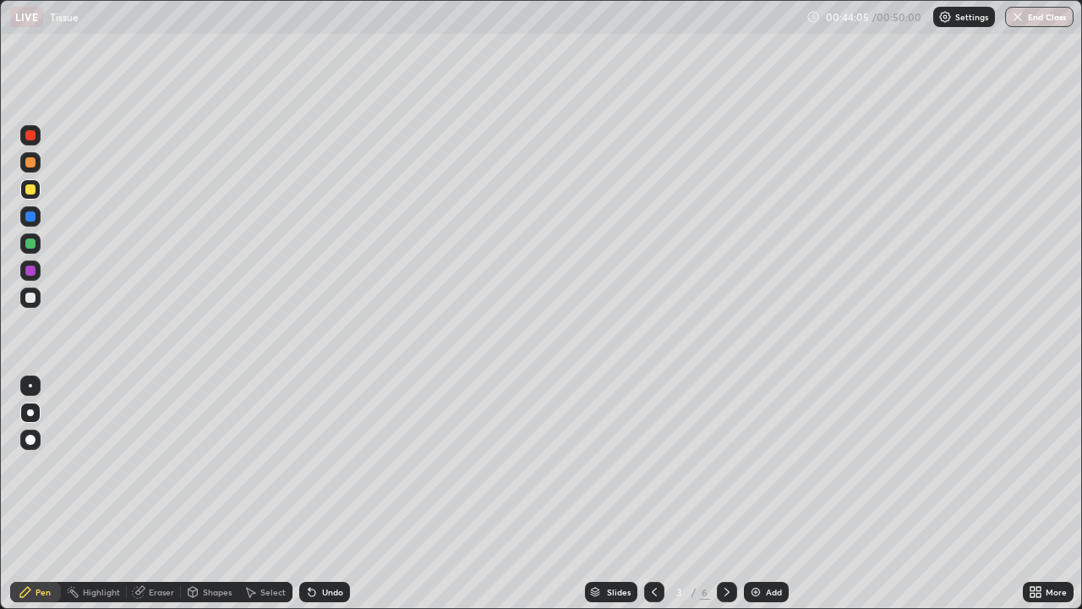
click at [723, 494] on icon at bounding box center [727, 592] width 14 height 14
click at [652, 494] on icon at bounding box center [654, 591] width 5 height 8
click at [724, 494] on icon at bounding box center [727, 592] width 14 height 14
click at [728, 494] on icon at bounding box center [727, 592] width 14 height 14
click at [1024, 21] on button "End Class" at bounding box center [1039, 17] width 68 height 20
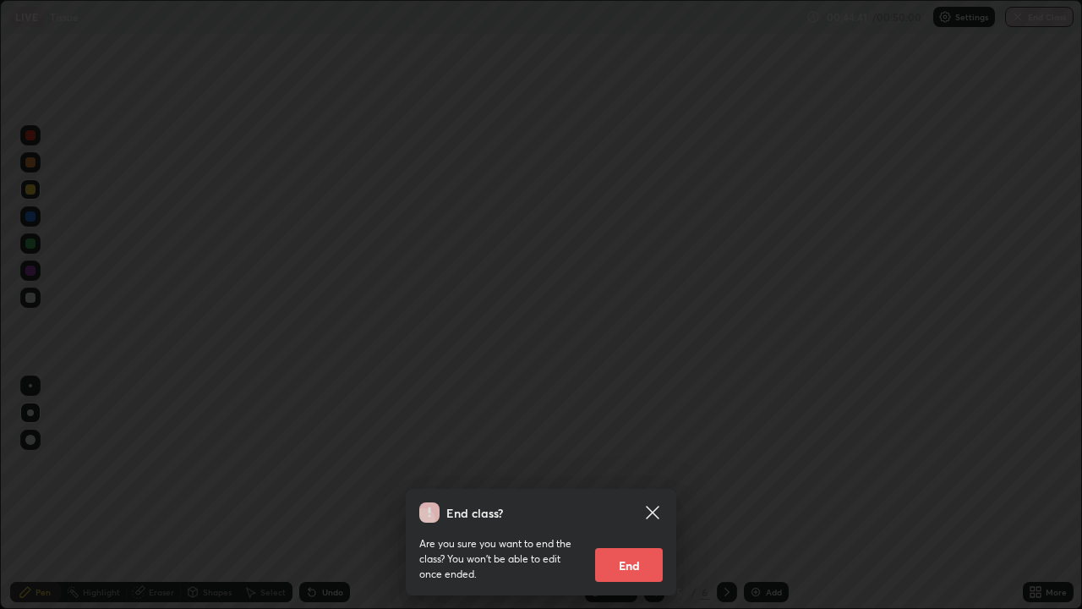
click at [632, 494] on button "End" at bounding box center [629, 565] width 68 height 34
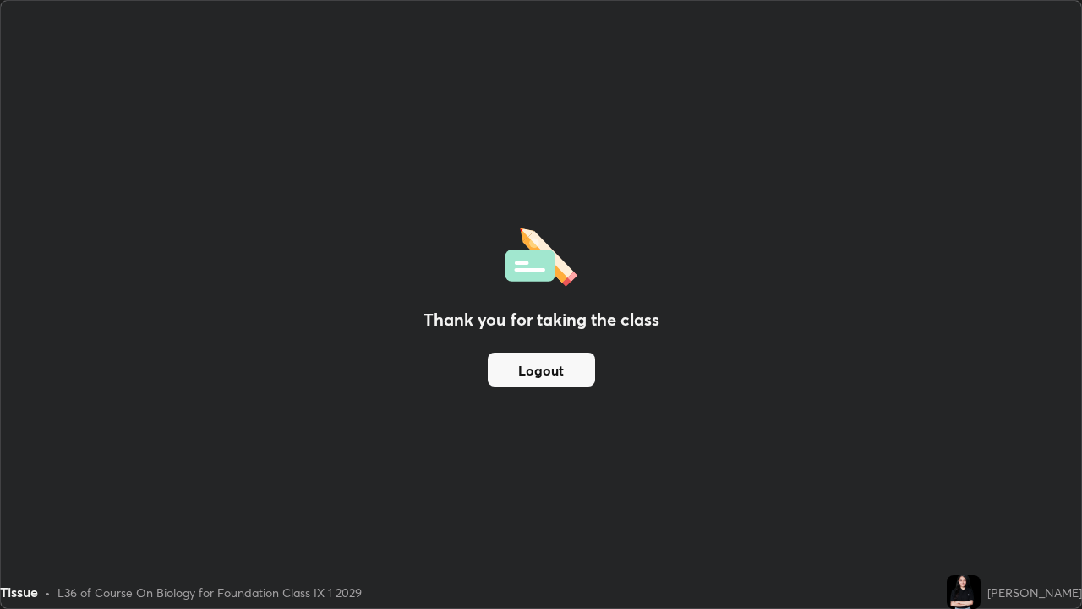
click at [544, 374] on button "Logout" at bounding box center [541, 369] width 107 height 34
